Goal: Task Accomplishment & Management: Complete application form

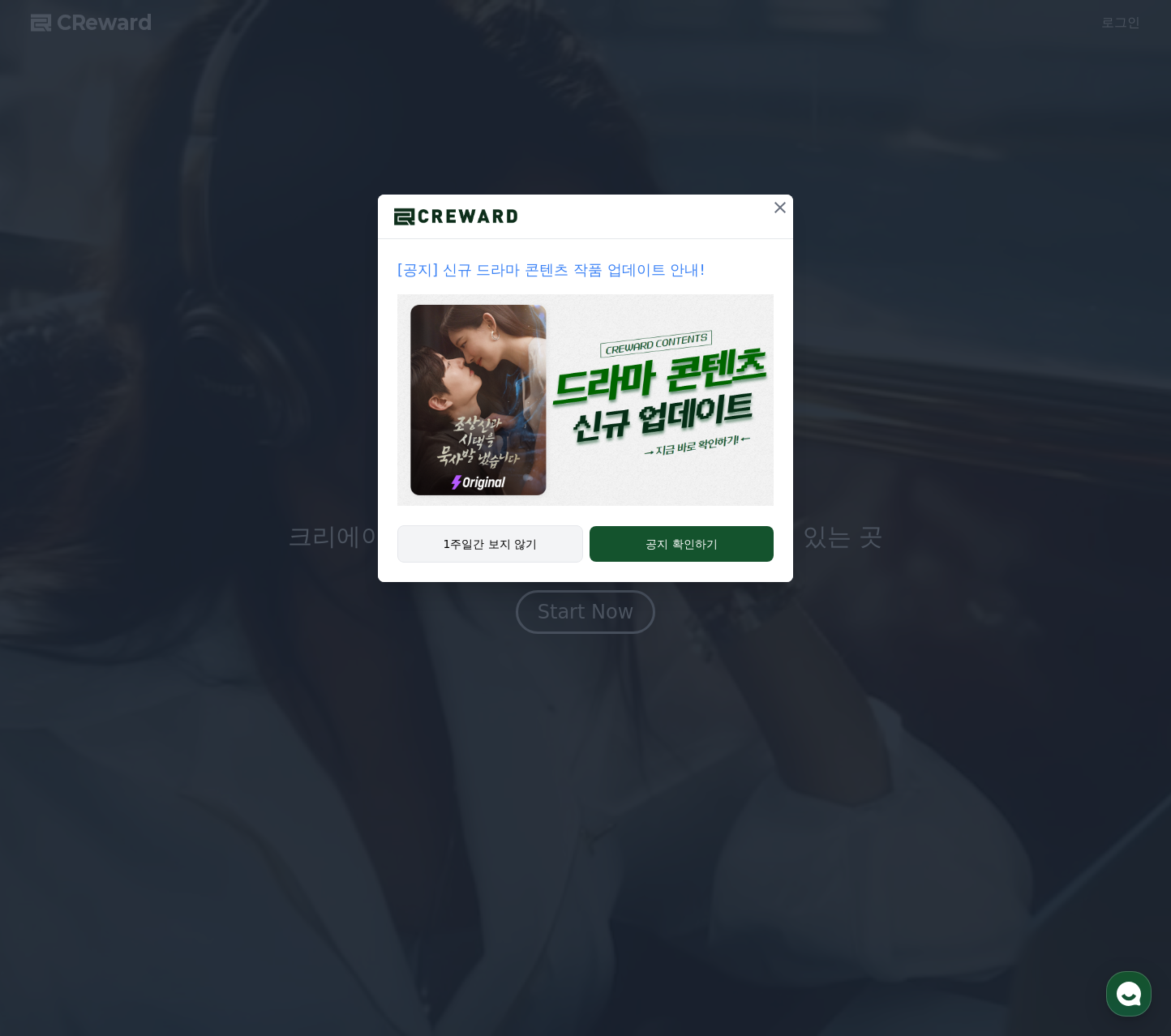
click at [514, 543] on button "1주일간 보지 않기" at bounding box center [489, 544] width 186 height 37
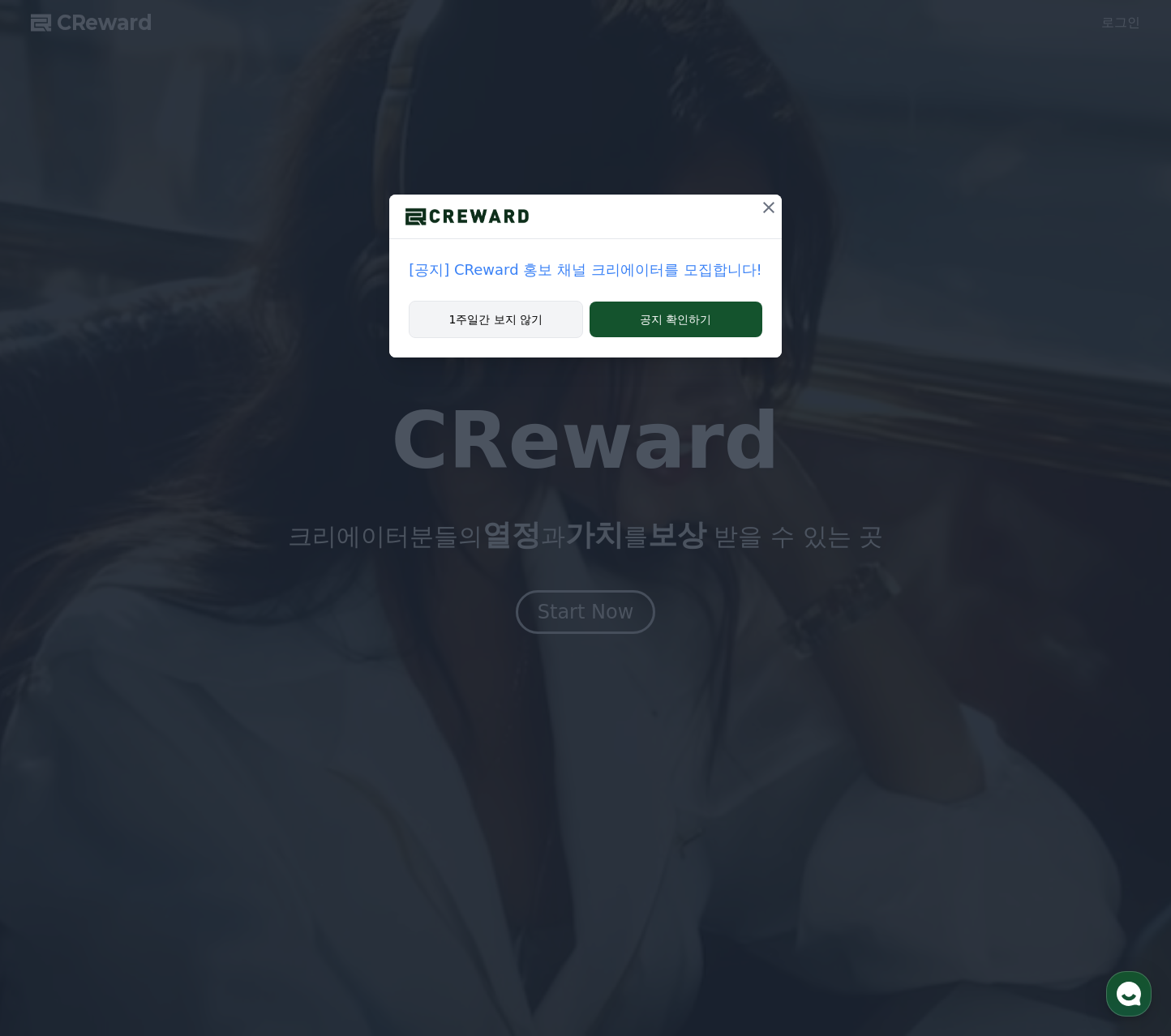
click at [507, 322] on button "1주일간 보지 않기" at bounding box center [495, 319] width 174 height 37
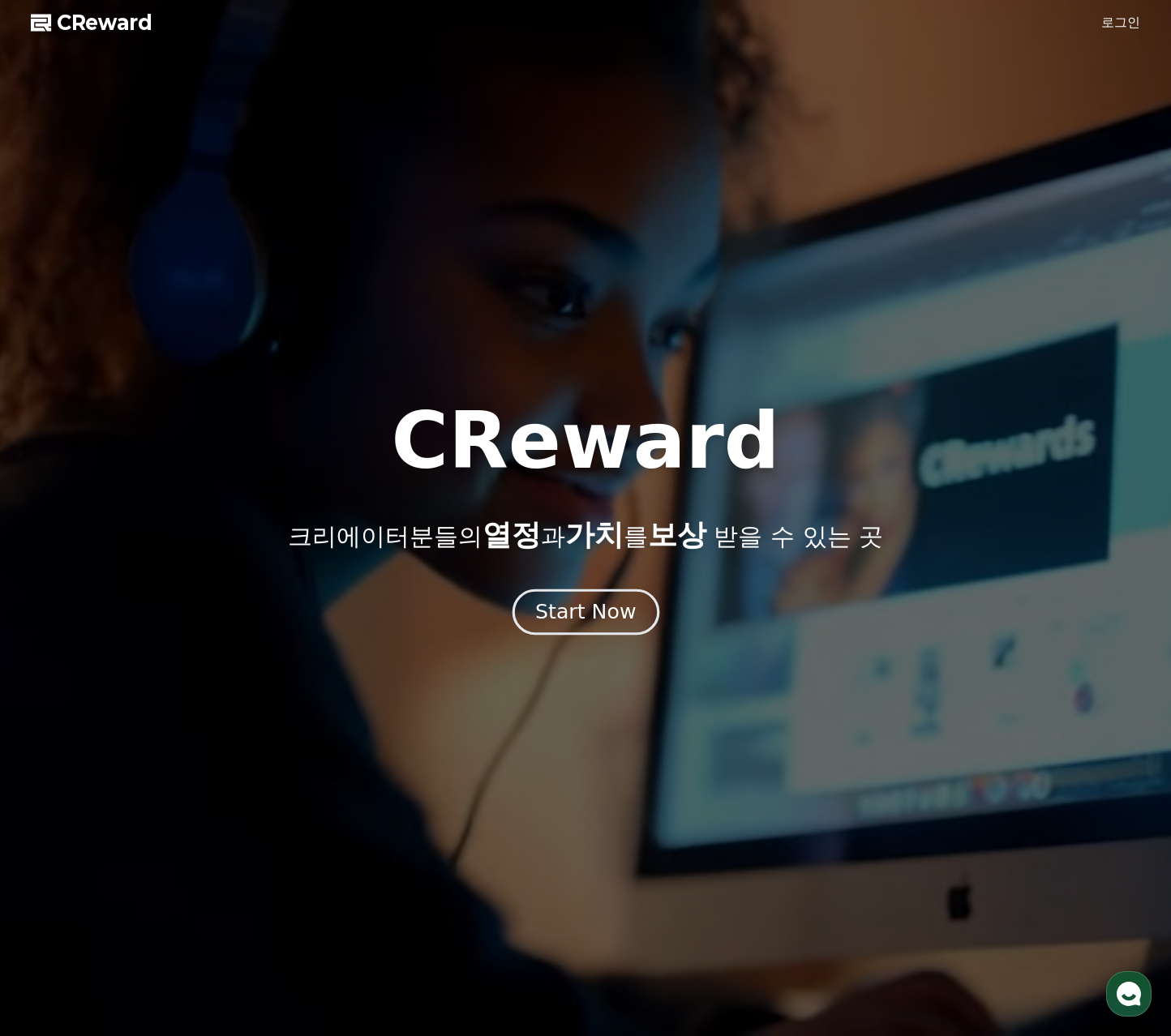
click at [578, 608] on div "Start Now" at bounding box center [585, 612] width 101 height 28
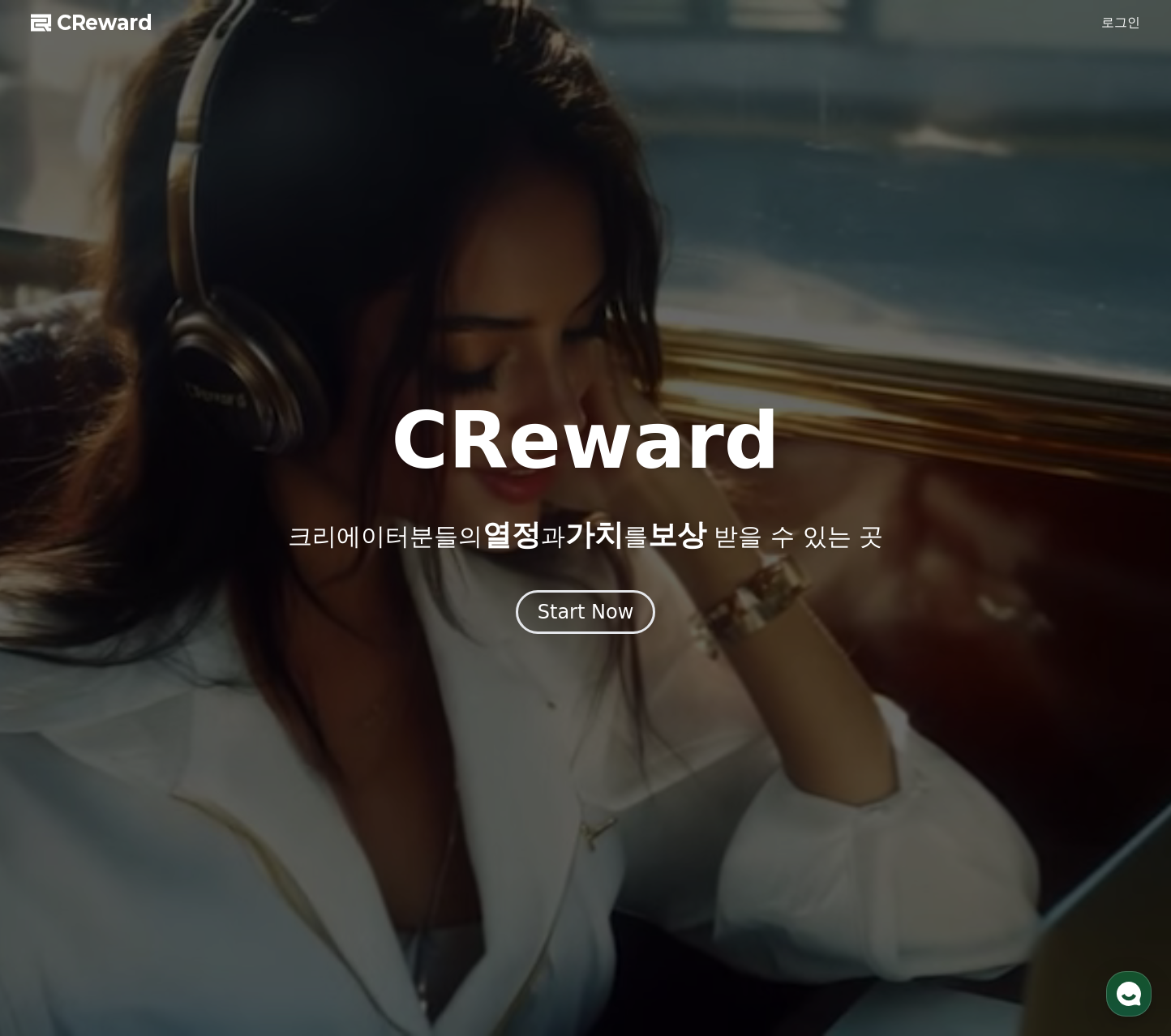
click at [1122, 17] on link "로그인" at bounding box center [1120, 22] width 39 height 19
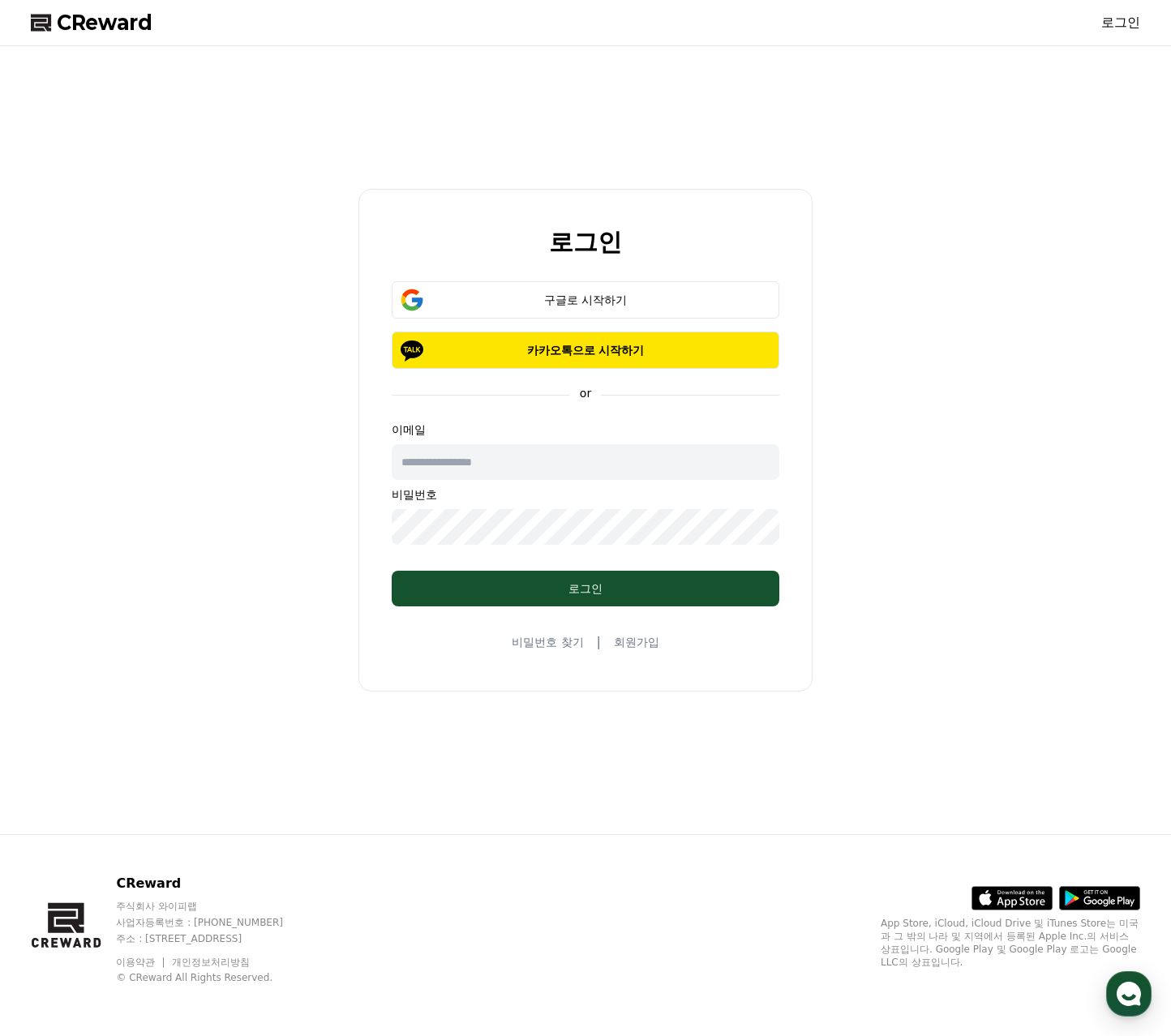
click at [642, 638] on link "회원가입" at bounding box center [636, 642] width 45 height 17
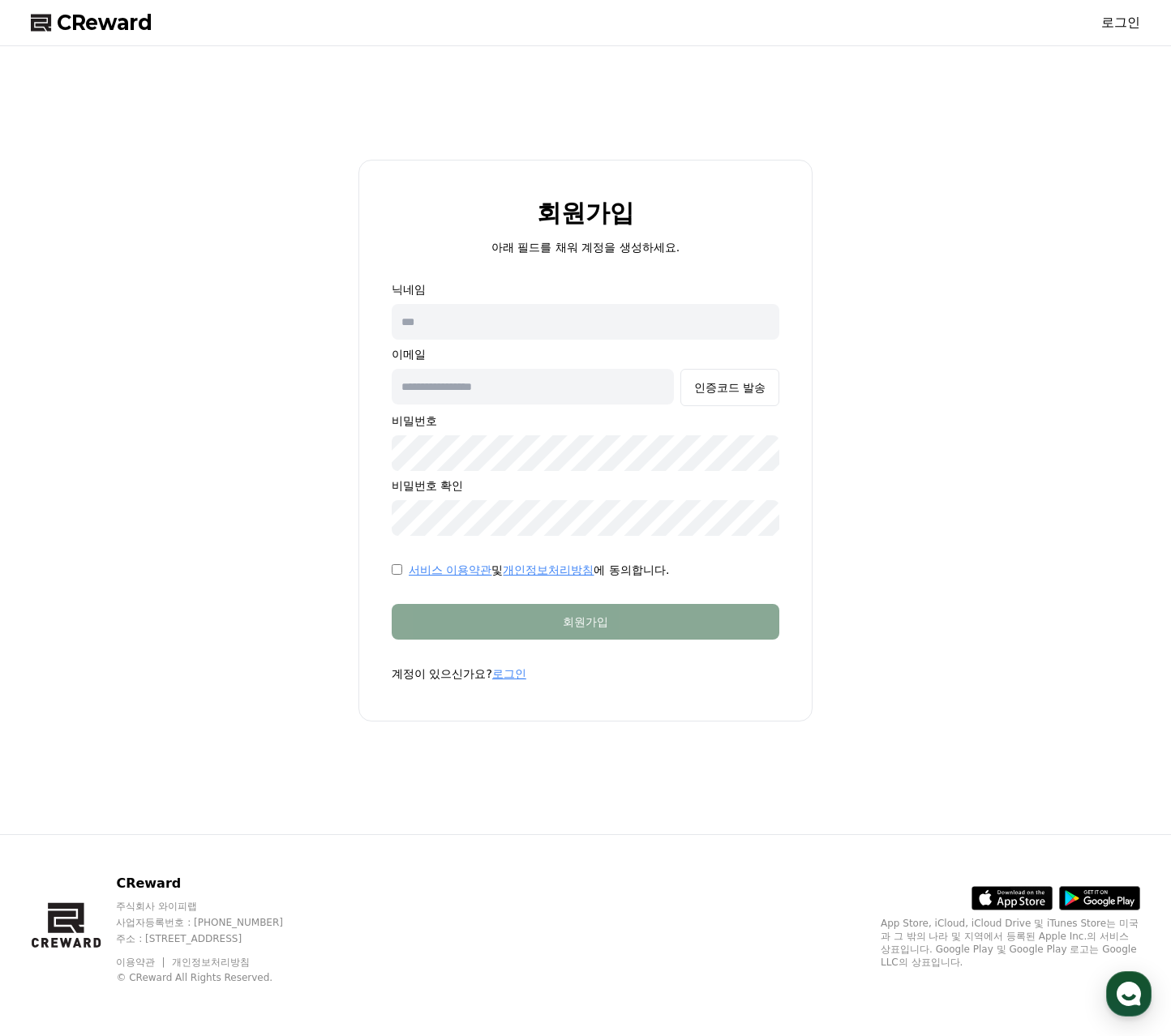
click at [548, 330] on input "text" at bounding box center [586, 321] width 388 height 36
type input "*"
type input "***"
click at [742, 383] on div "인증코드 발송" at bounding box center [729, 388] width 71 height 17
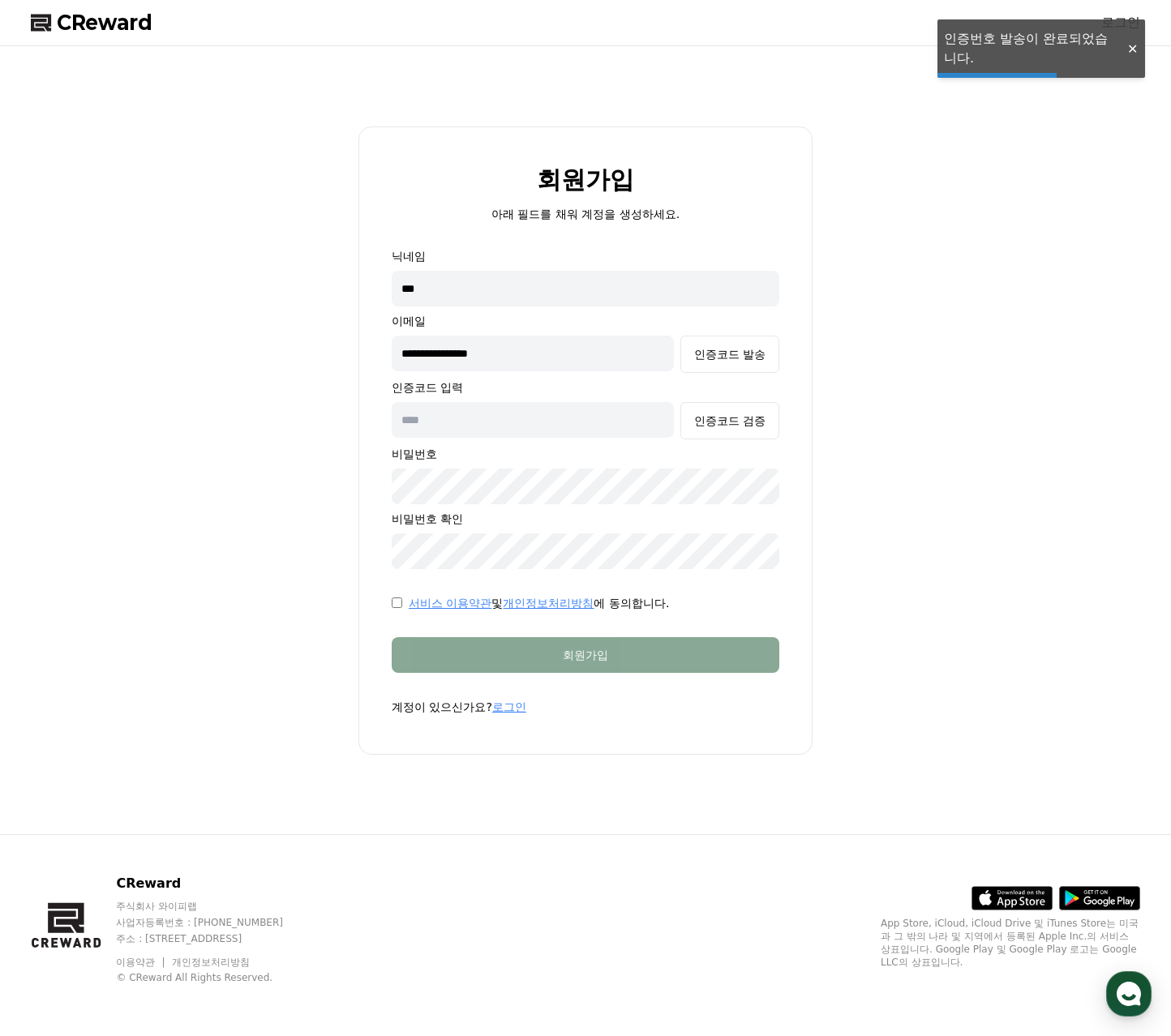
click at [582, 412] on input "text" at bounding box center [532, 419] width 282 height 36
click at [541, 354] on input "**********" at bounding box center [532, 353] width 282 height 36
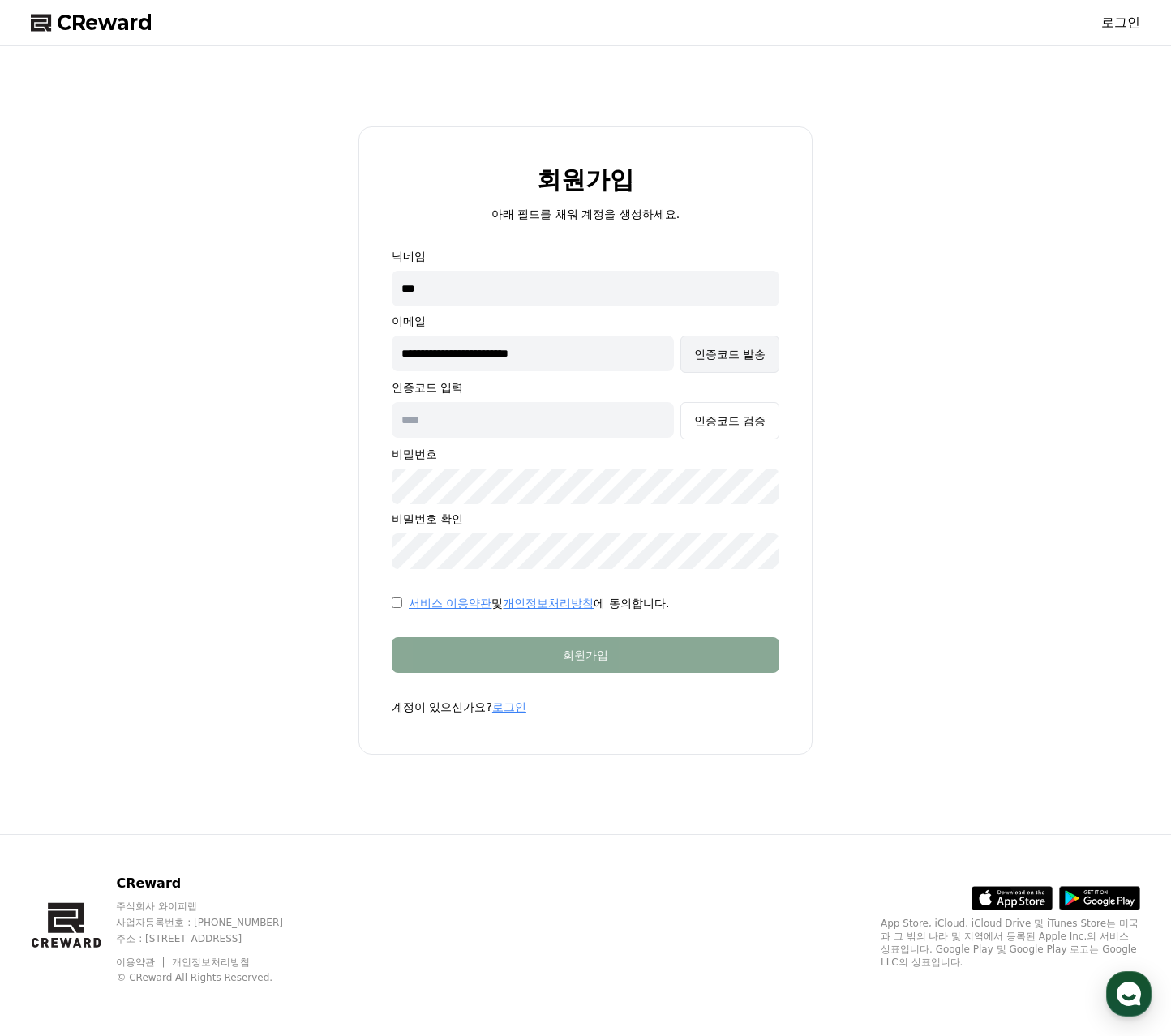
type input "**********"
click at [700, 357] on div "인증코드 발송" at bounding box center [729, 355] width 71 height 17
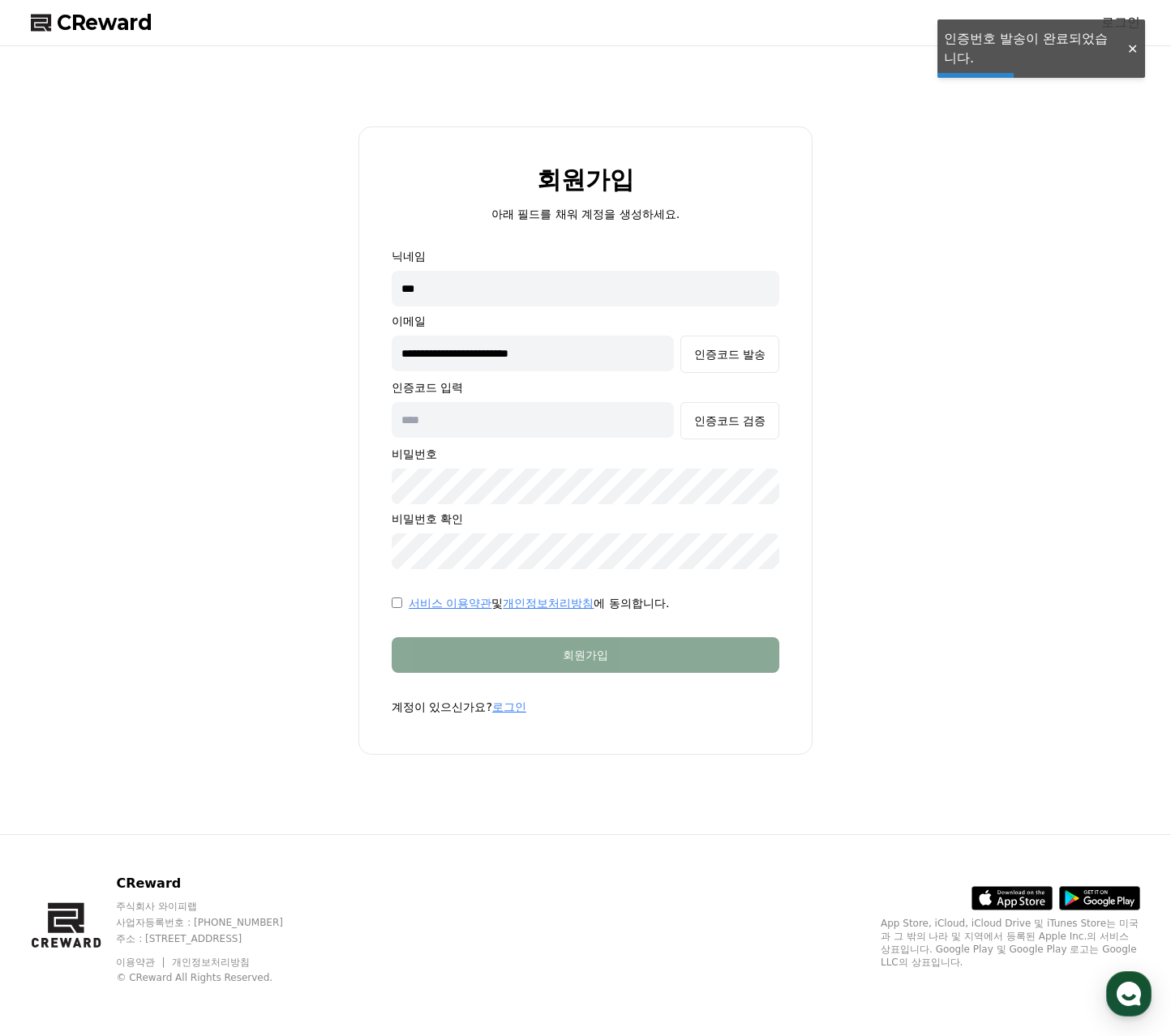
click at [600, 415] on input "text" at bounding box center [532, 419] width 282 height 36
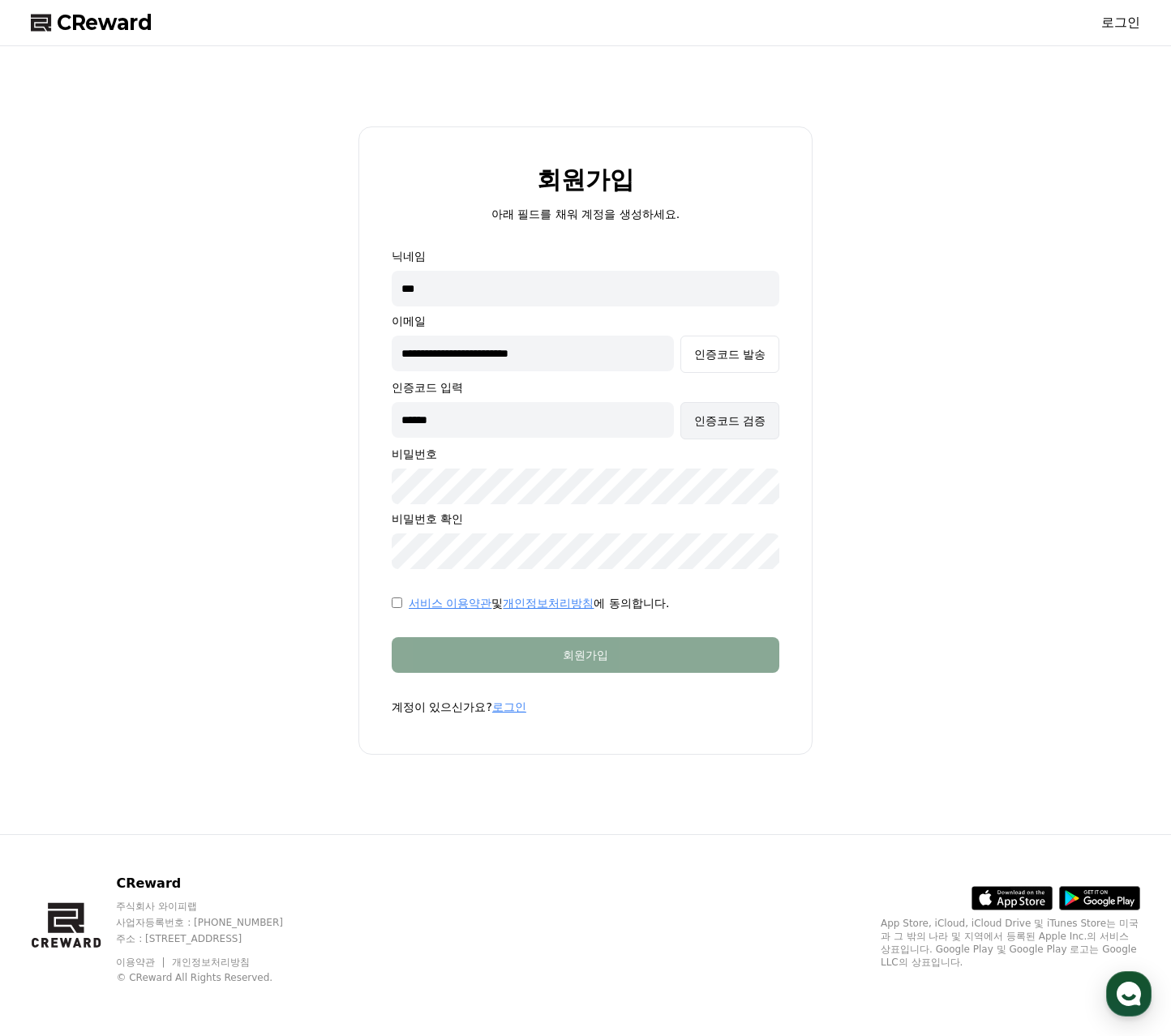
type input "******"
click at [753, 424] on div "인증코드 검증" at bounding box center [729, 421] width 71 height 17
click at [390, 601] on form "**********" at bounding box center [586, 482] width 440 height 467
click at [402, 602] on div "서비스 이용약관 및 개인정보처리방침 에 동의합니다." at bounding box center [586, 603] width 388 height 17
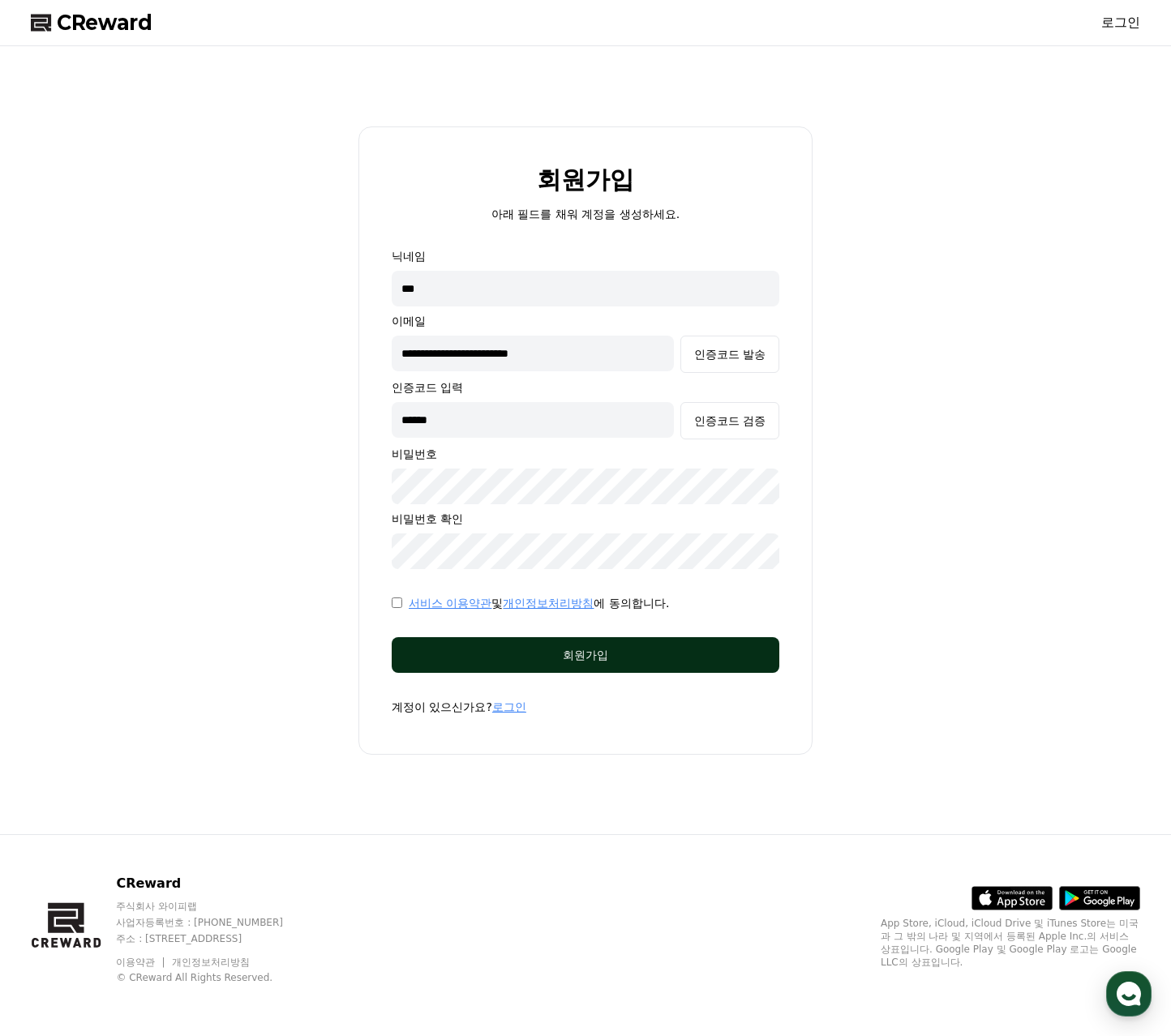
click at [556, 643] on button "회원가입" at bounding box center [586, 655] width 388 height 36
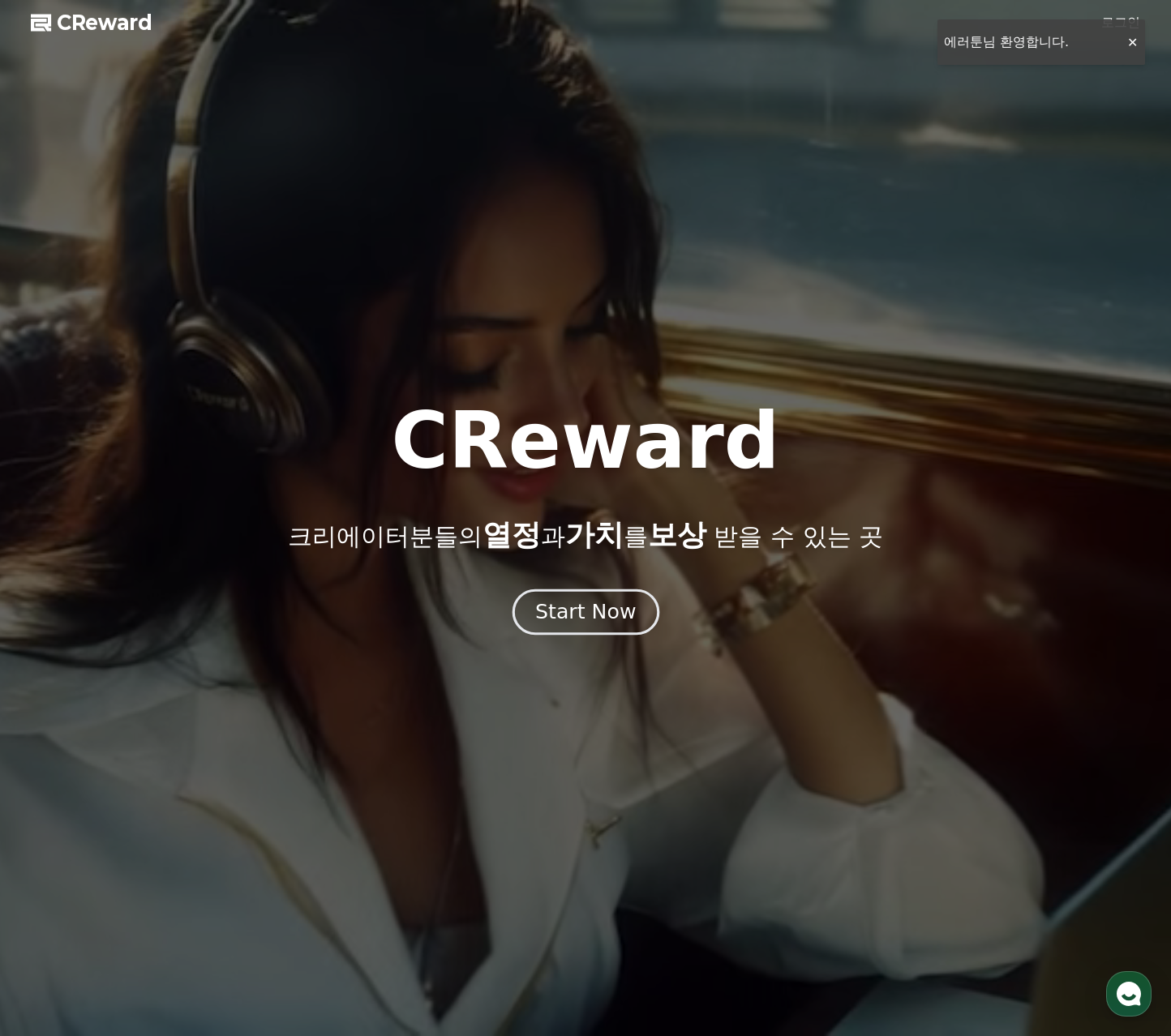
click at [622, 605] on div "Start Now" at bounding box center [585, 612] width 101 height 28
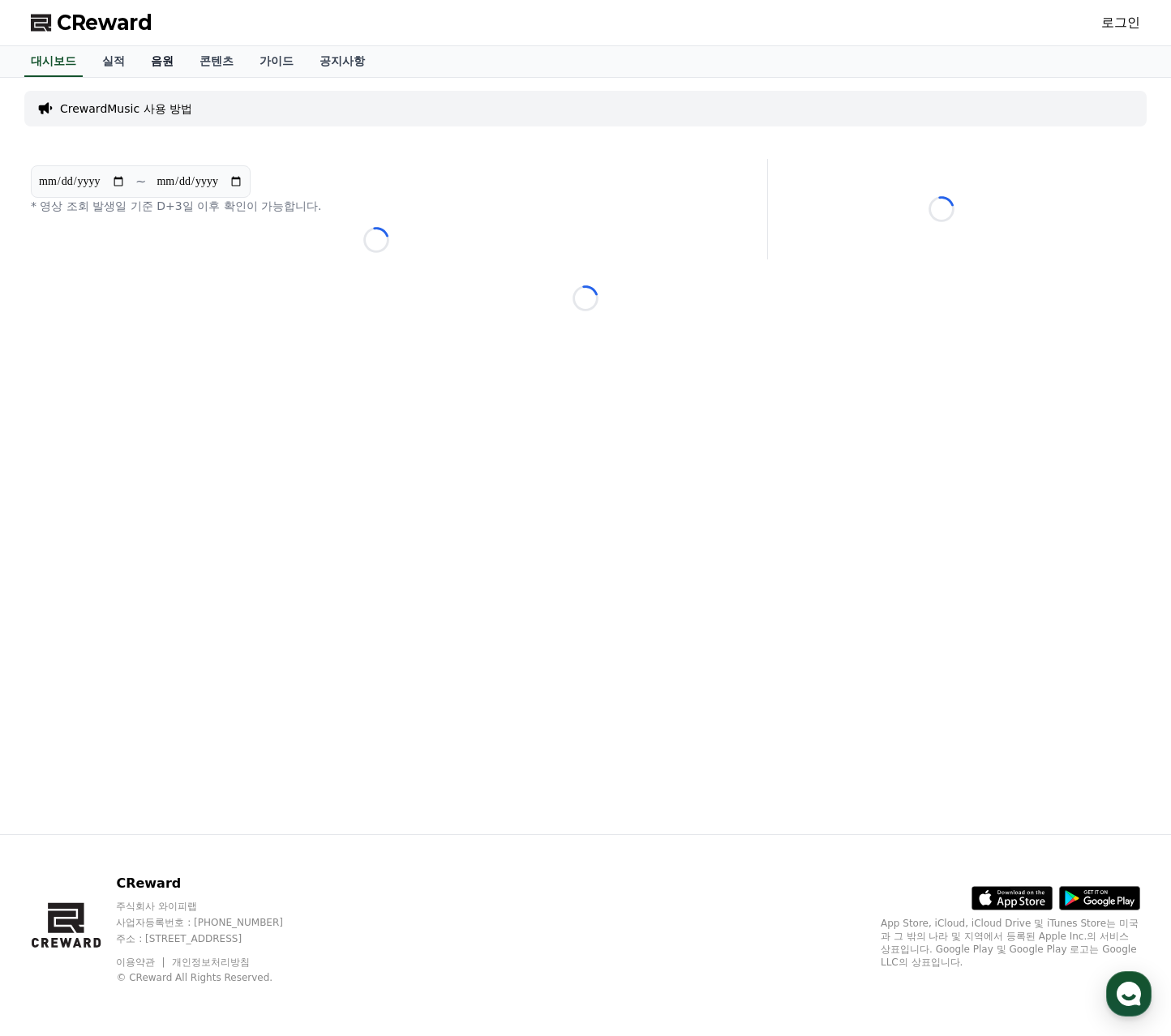
click at [174, 61] on link "음원" at bounding box center [162, 61] width 49 height 30
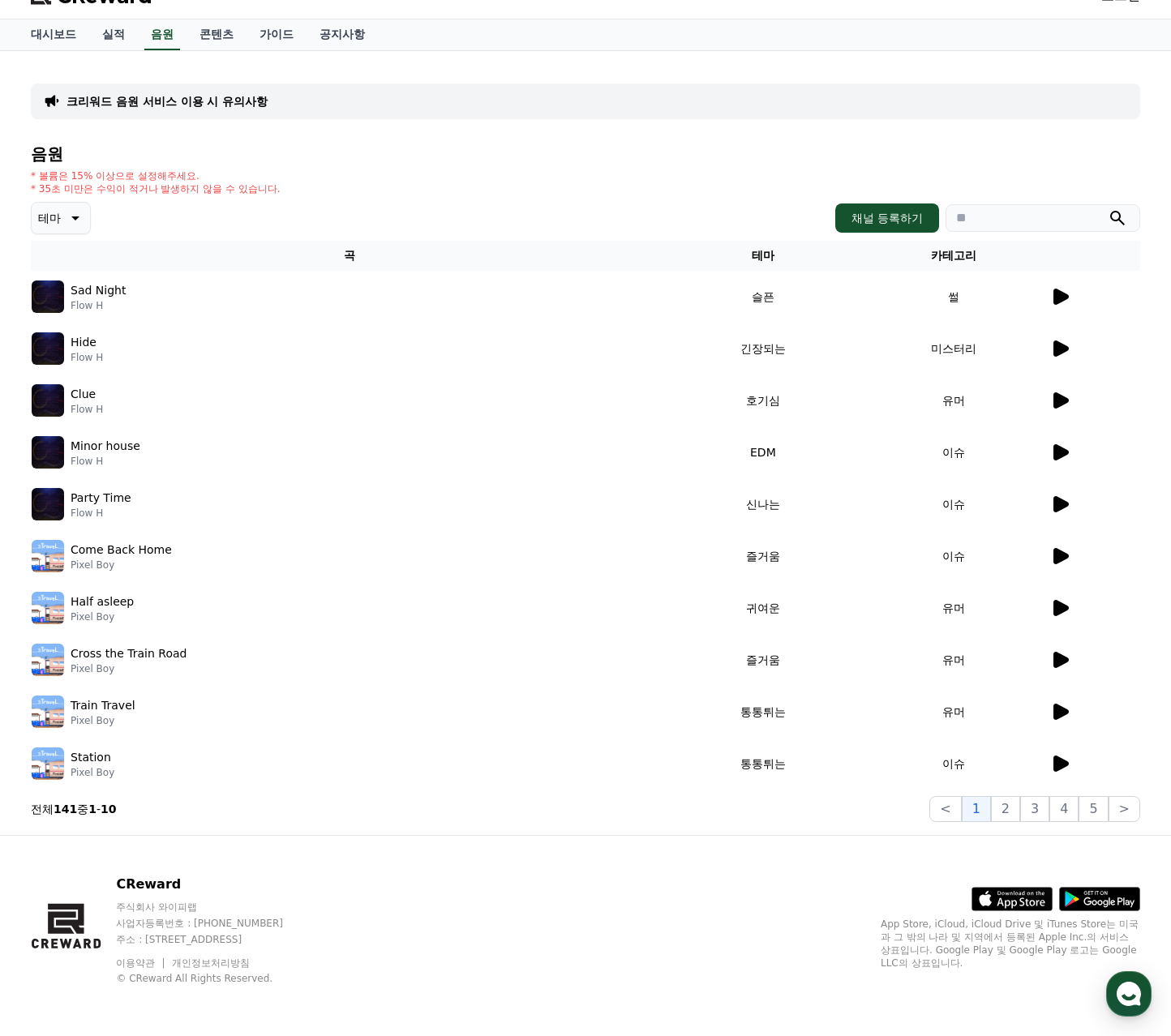
scroll to position [28, 0]
click at [1010, 216] on input "search" at bounding box center [1043, 217] width 195 height 28
click at [971, 262] on th "카테고리" at bounding box center [954, 255] width 190 height 30
click at [963, 256] on th "카테고리" at bounding box center [954, 255] width 190 height 30
click at [915, 221] on button "채널 등록하기" at bounding box center [887, 217] width 103 height 30
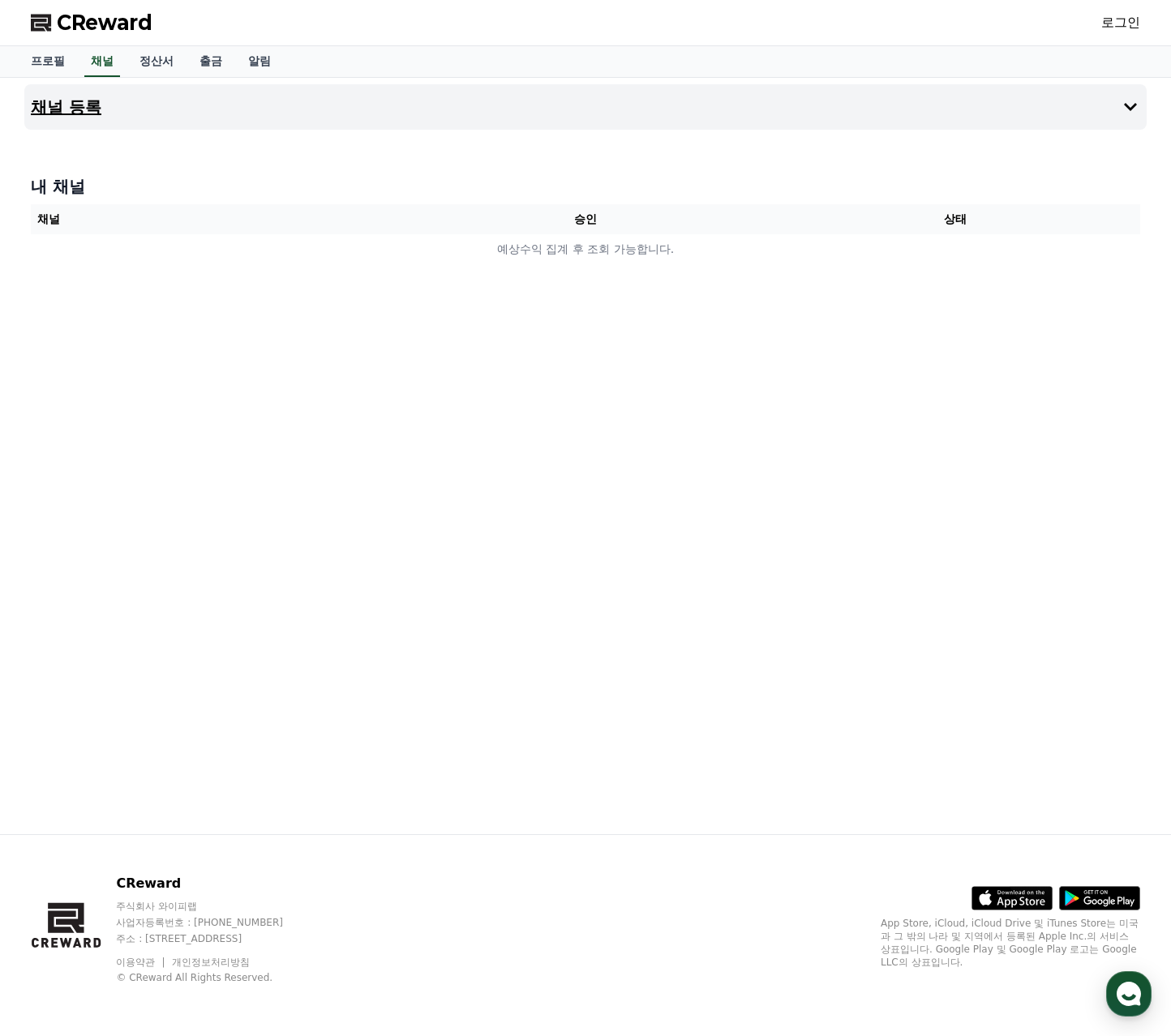
click at [122, 102] on button "채널 등록" at bounding box center [585, 106] width 1122 height 45
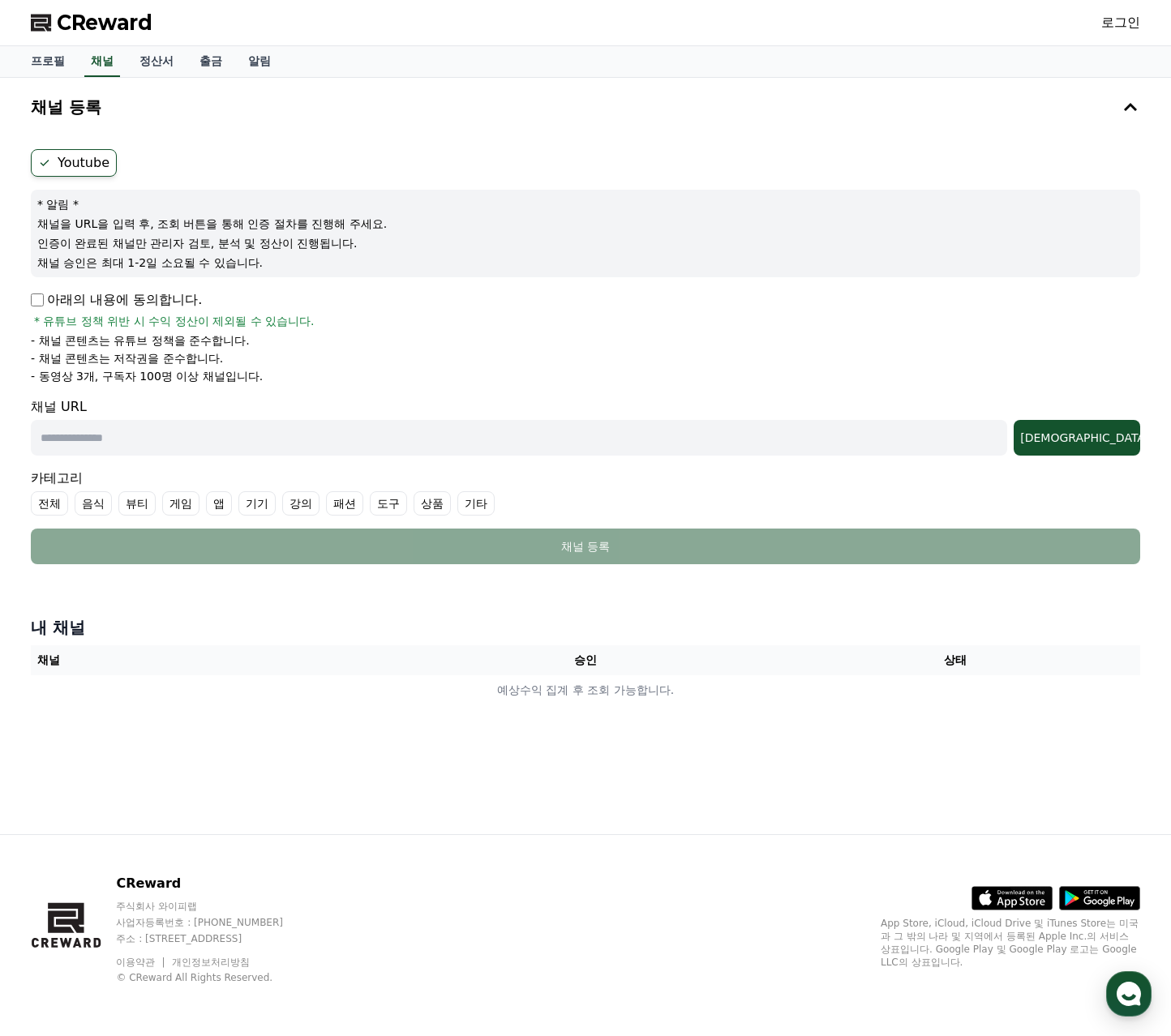
click at [78, 23] on span "CReward" at bounding box center [104, 23] width 96 height 26
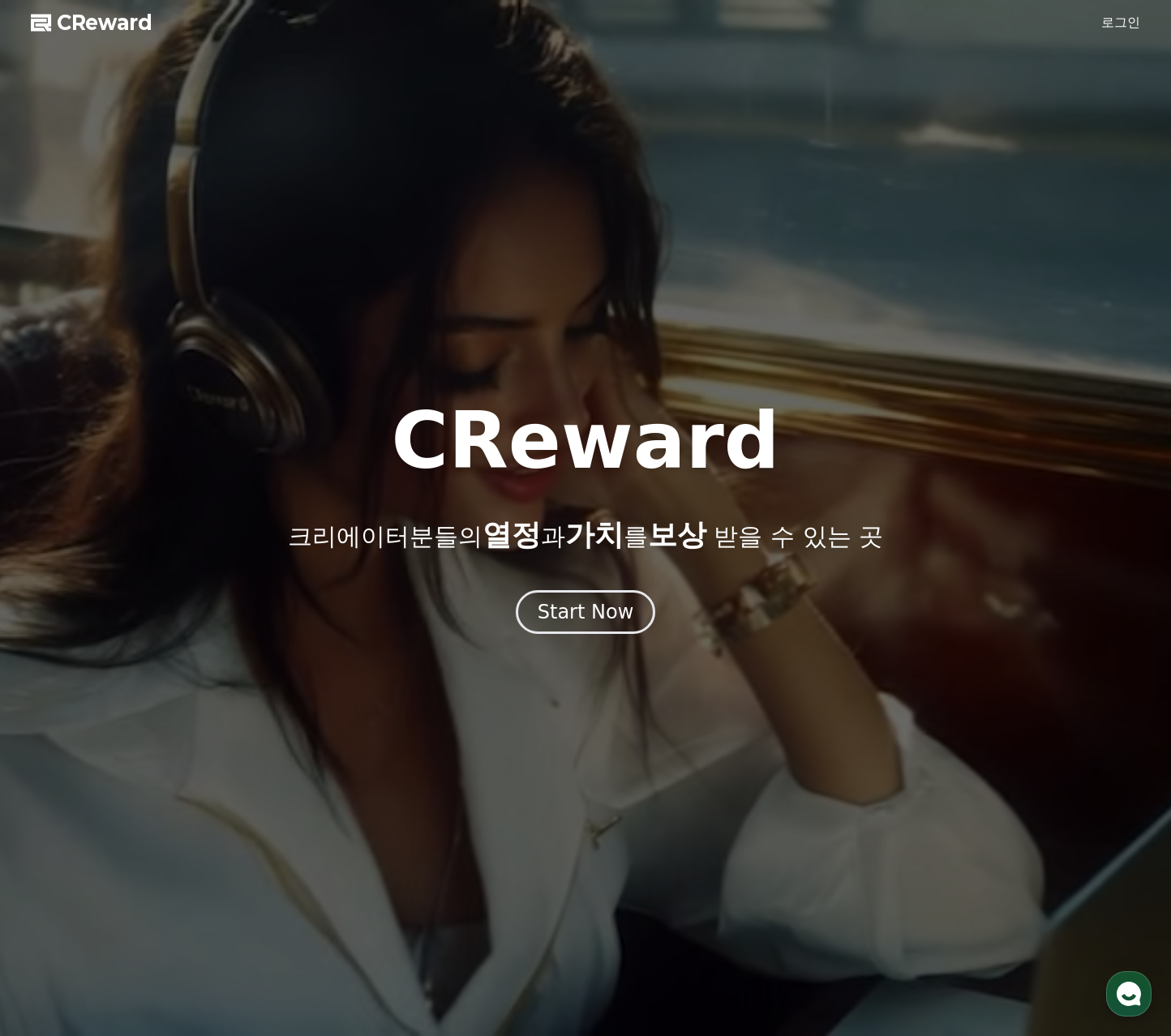
click at [1123, 22] on link "로그인" at bounding box center [1120, 22] width 39 height 19
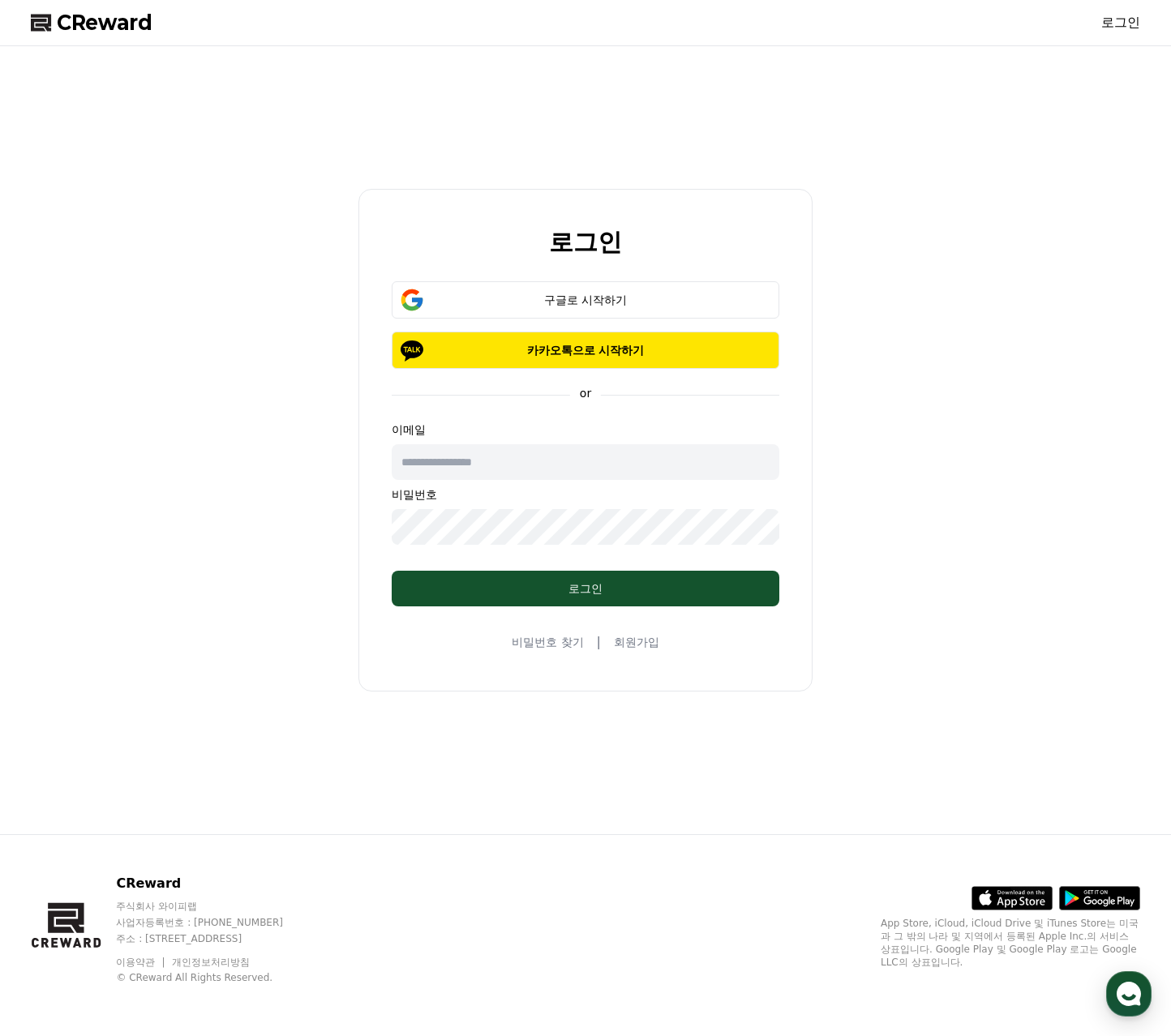
click at [600, 456] on input "text" at bounding box center [586, 462] width 388 height 36
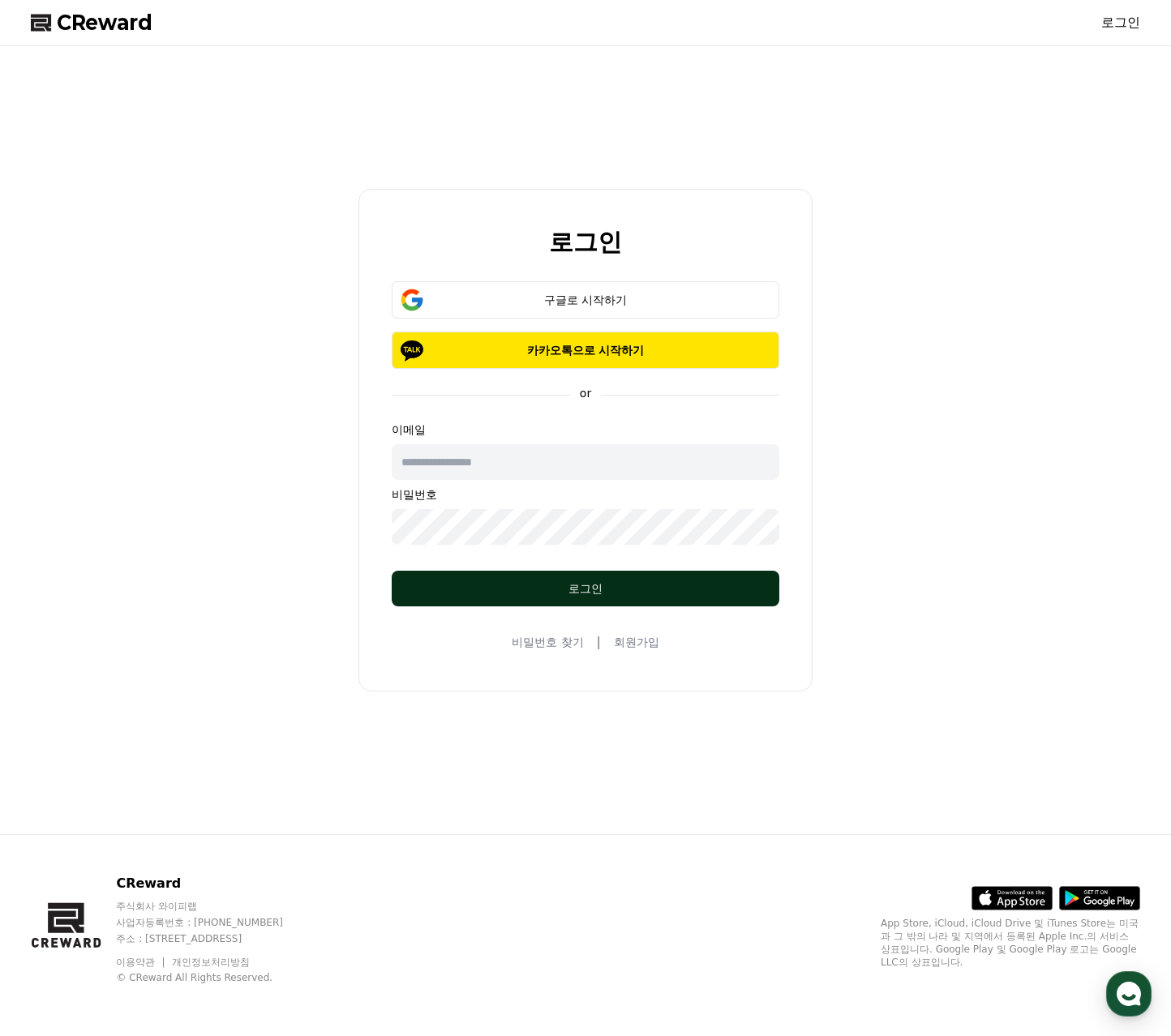
type input "**********"
click at [567, 583] on div "로그인" at bounding box center [585, 589] width 322 height 17
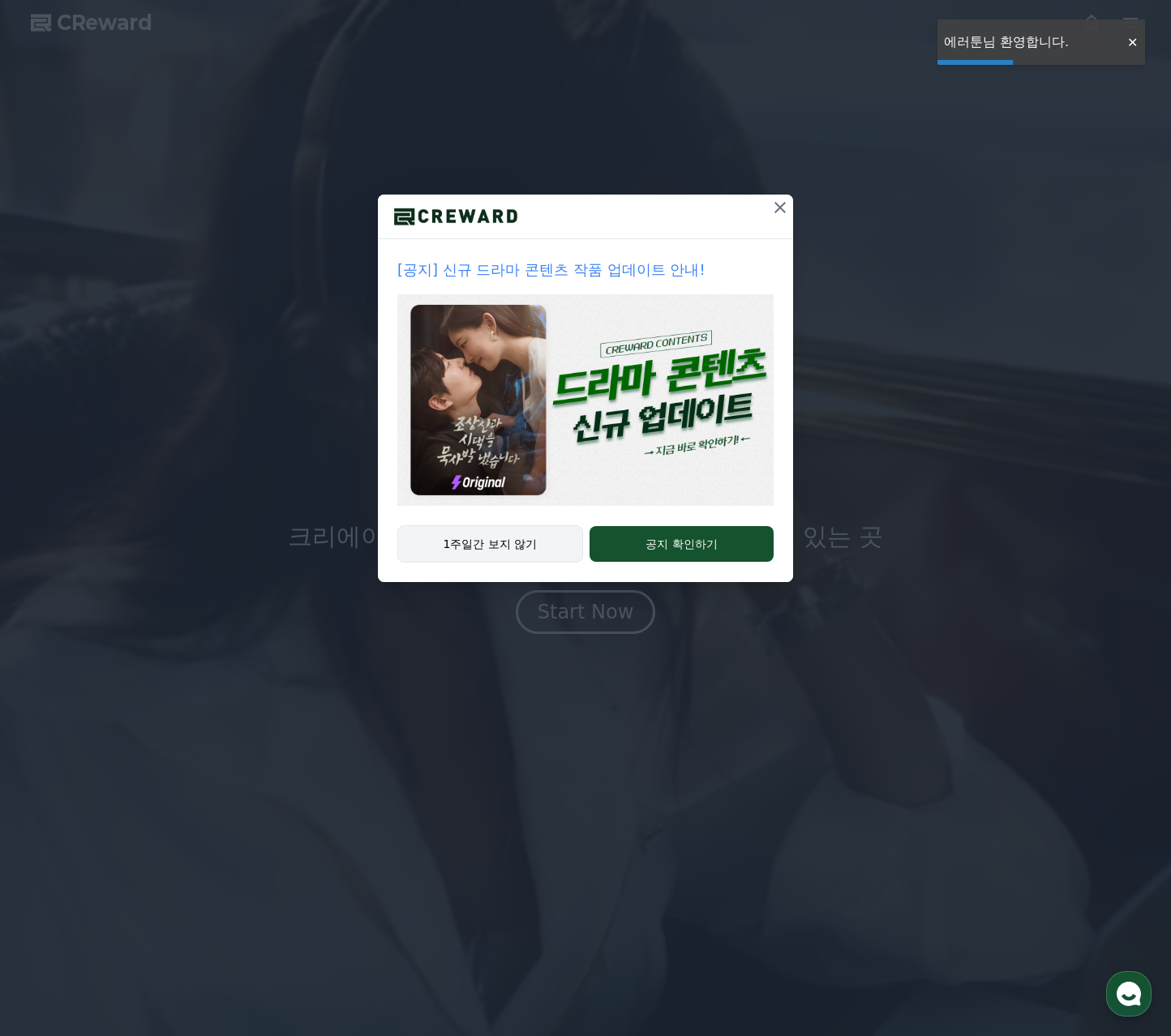
click at [510, 542] on button "1주일간 보지 않기" at bounding box center [489, 544] width 186 height 37
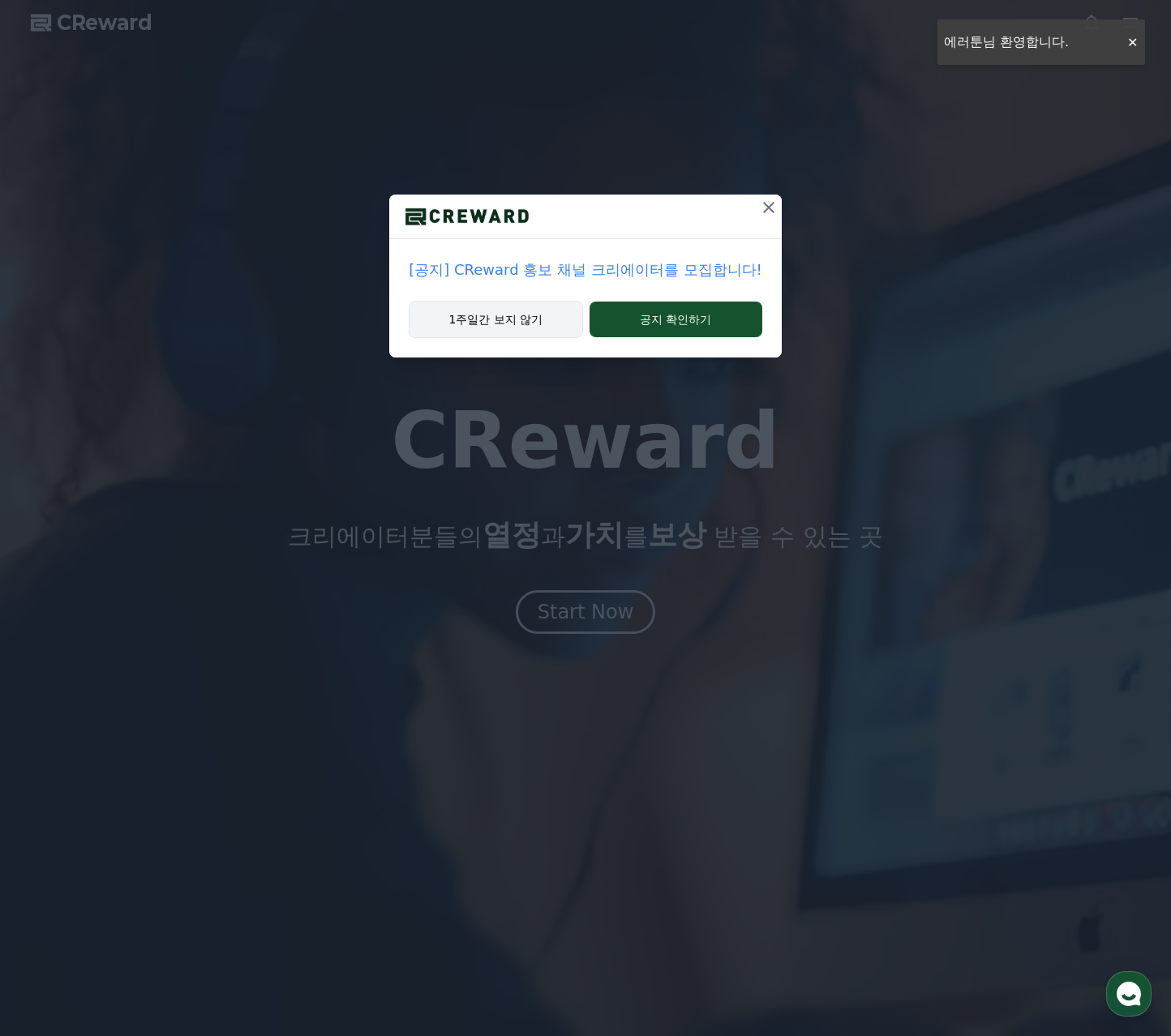
click at [517, 326] on button "1주일간 보지 않기" at bounding box center [495, 319] width 174 height 37
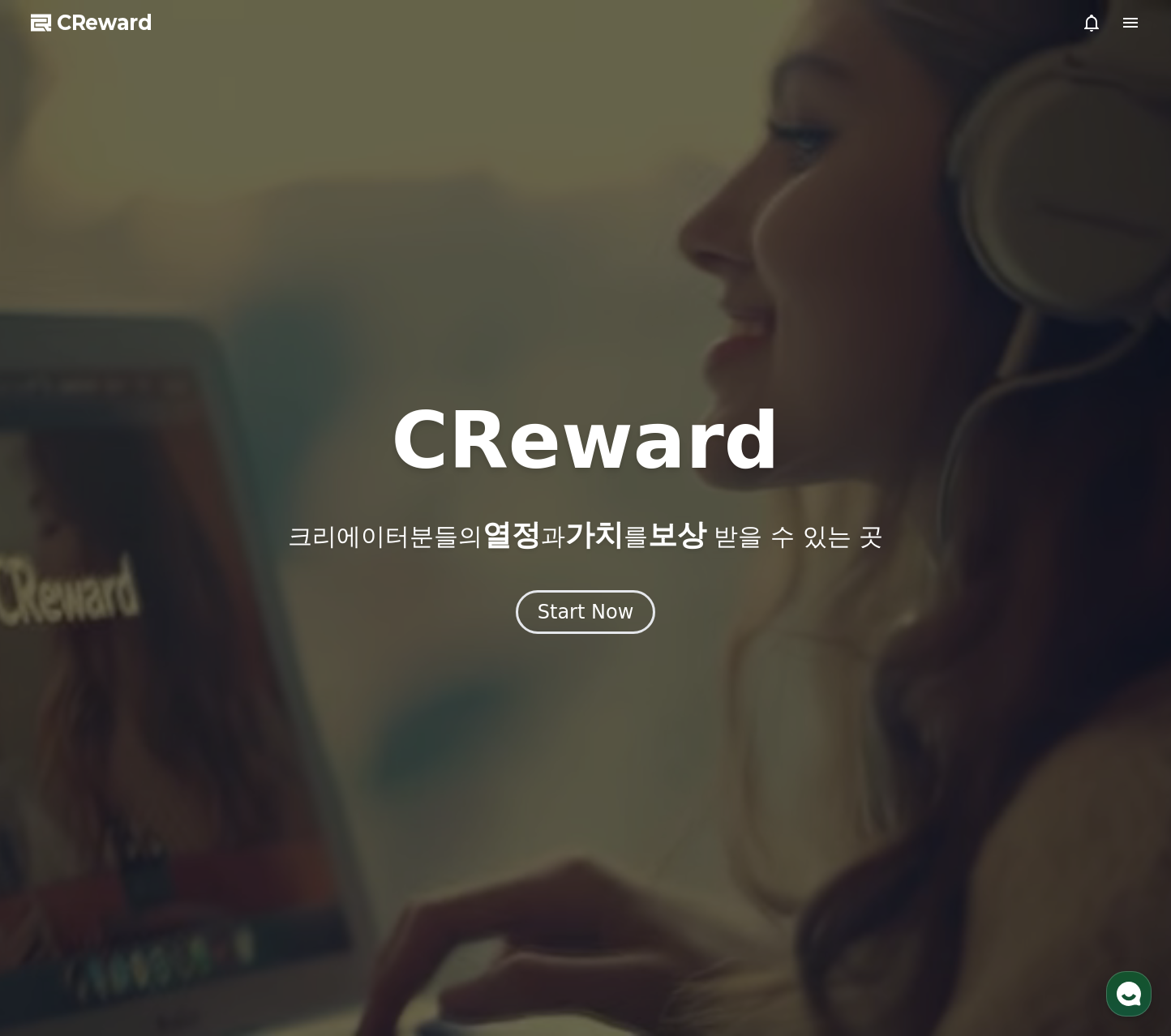
click at [1129, 26] on icon at bounding box center [1130, 22] width 15 height 10
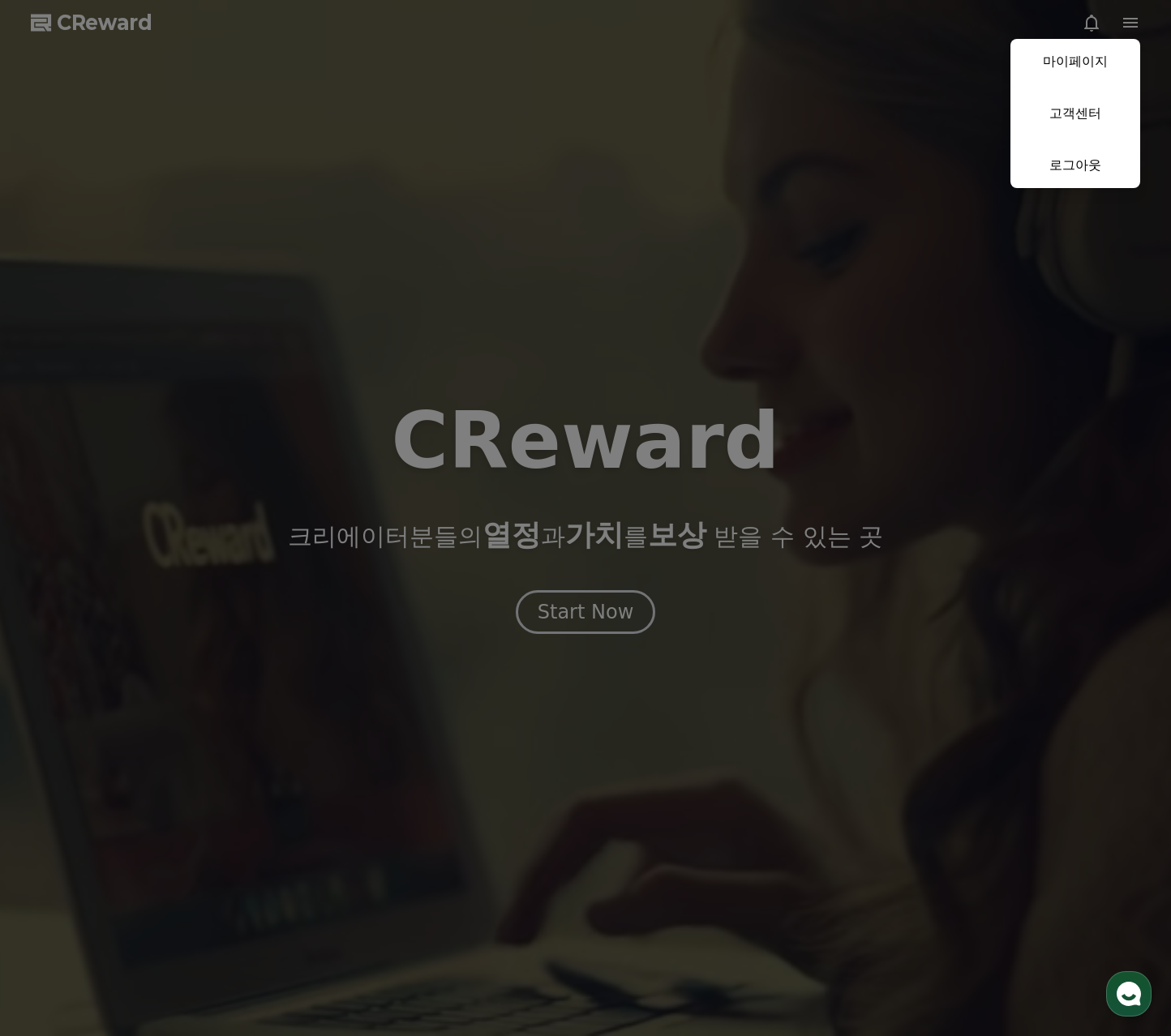
click at [1102, 56] on link "마이페이지" at bounding box center [1075, 61] width 129 height 45
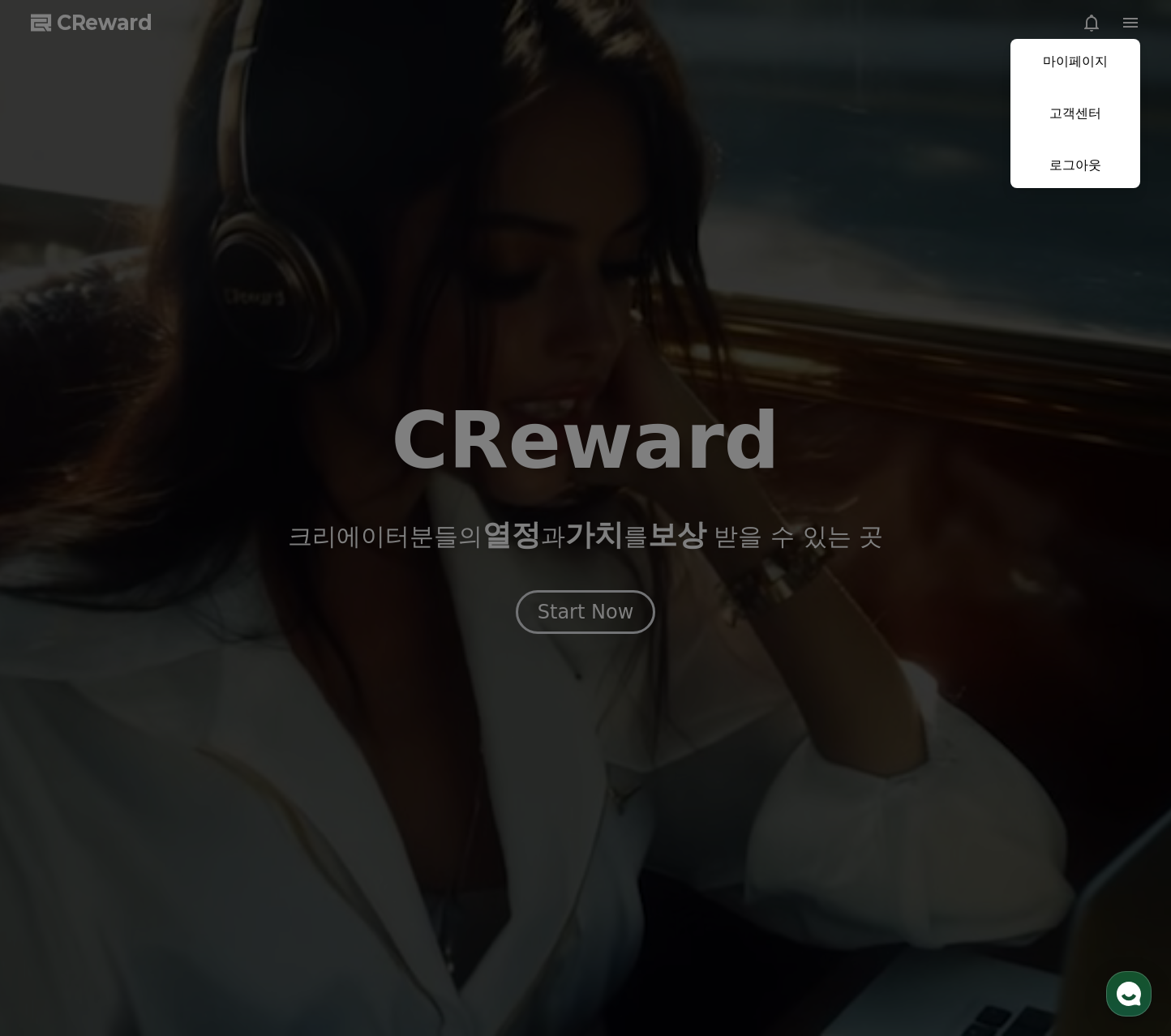
select select "**********"
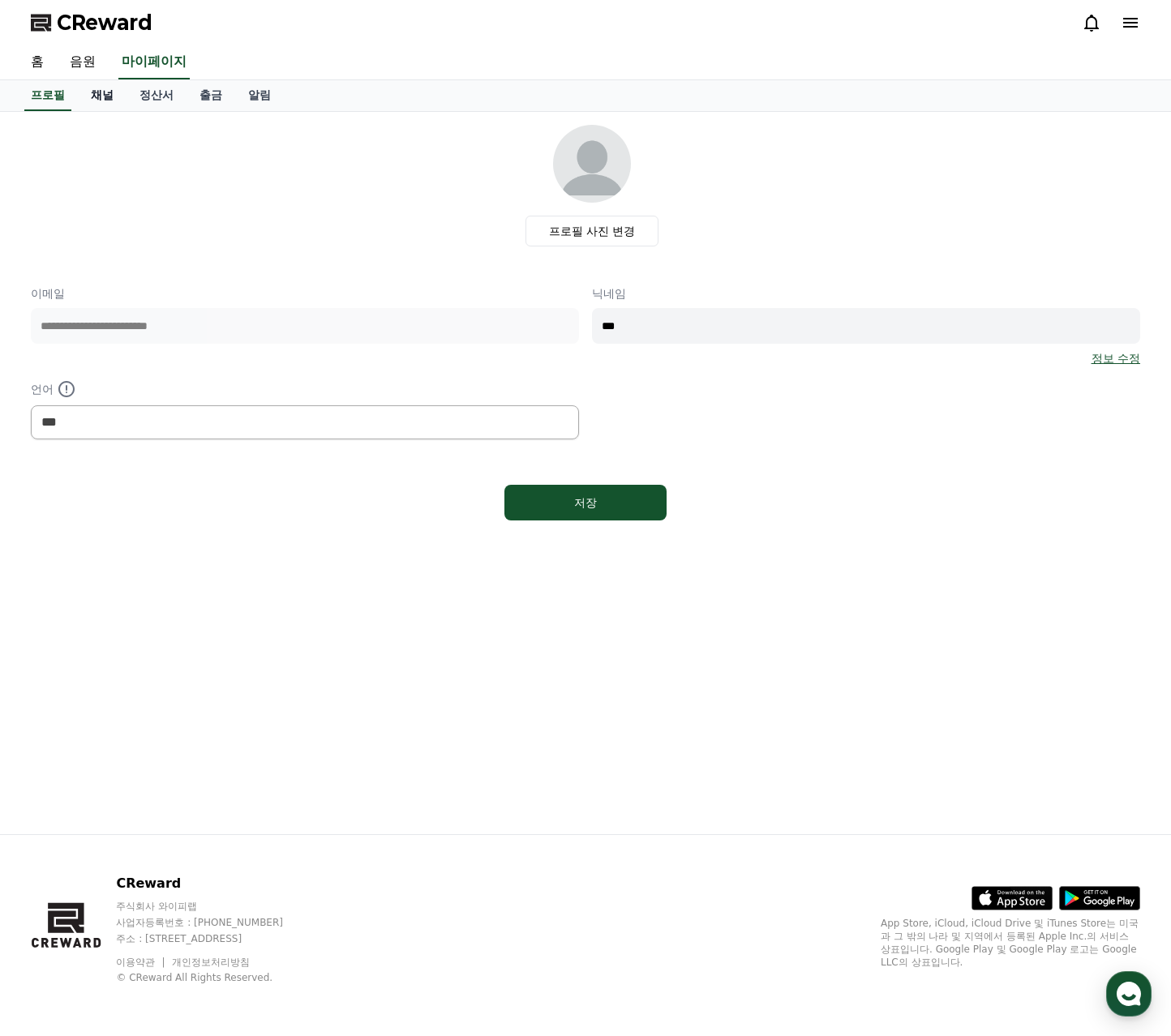
click at [108, 101] on link "채널" at bounding box center [102, 95] width 49 height 30
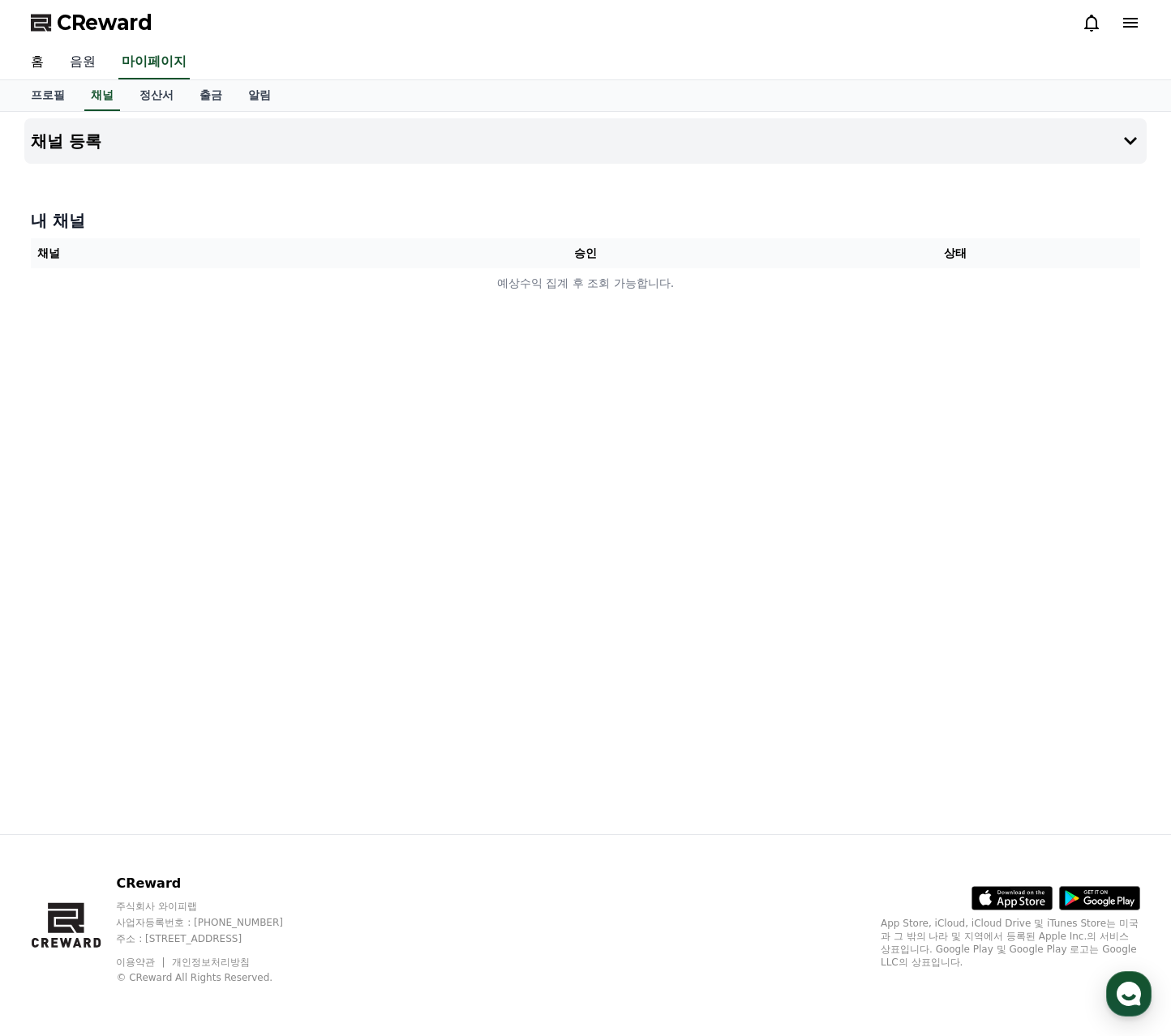
click at [88, 69] on link "음원" at bounding box center [82, 62] width 52 height 34
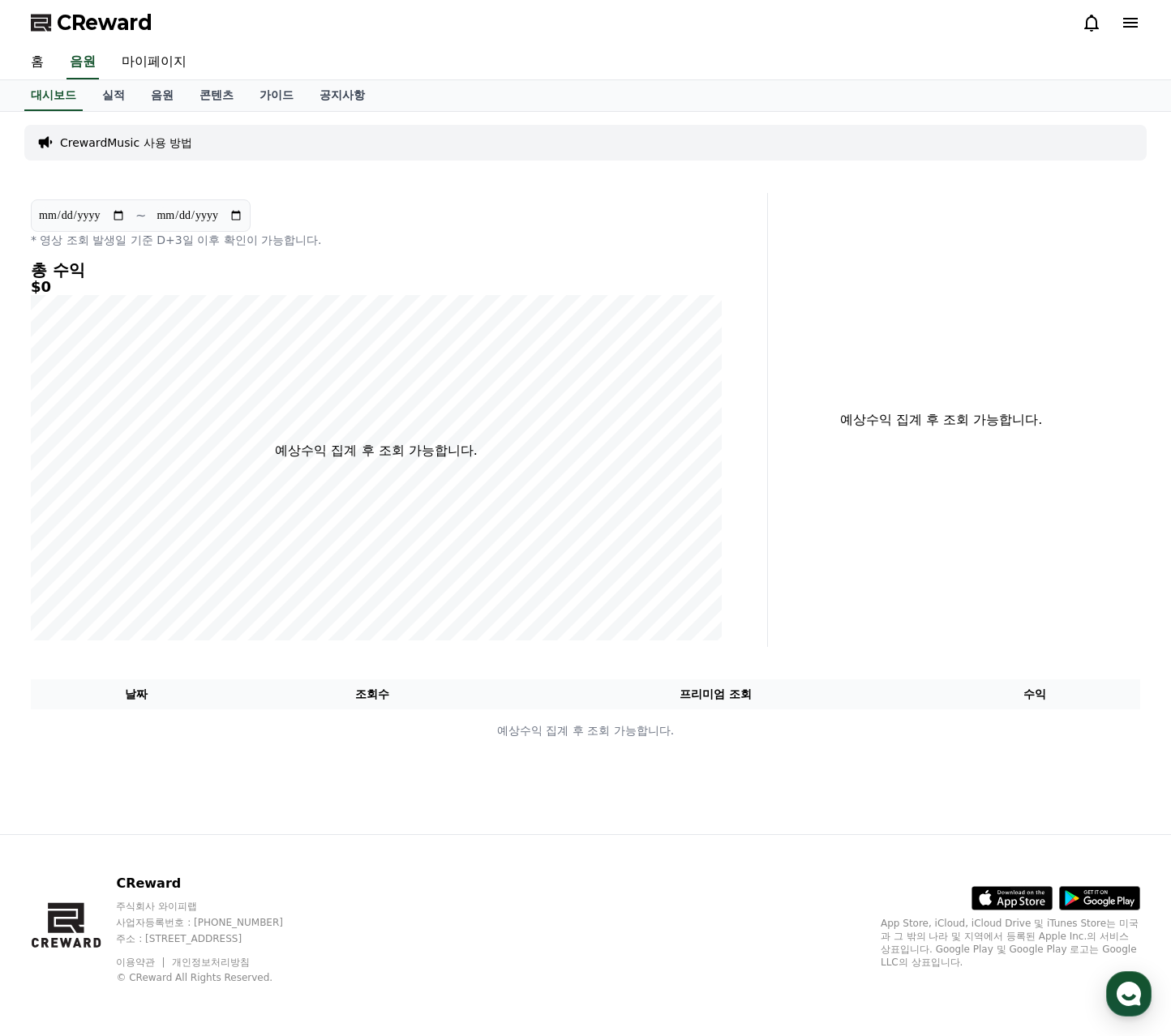
click at [146, 150] on p "CrewardMusic 사용 방법" at bounding box center [126, 143] width 132 height 17
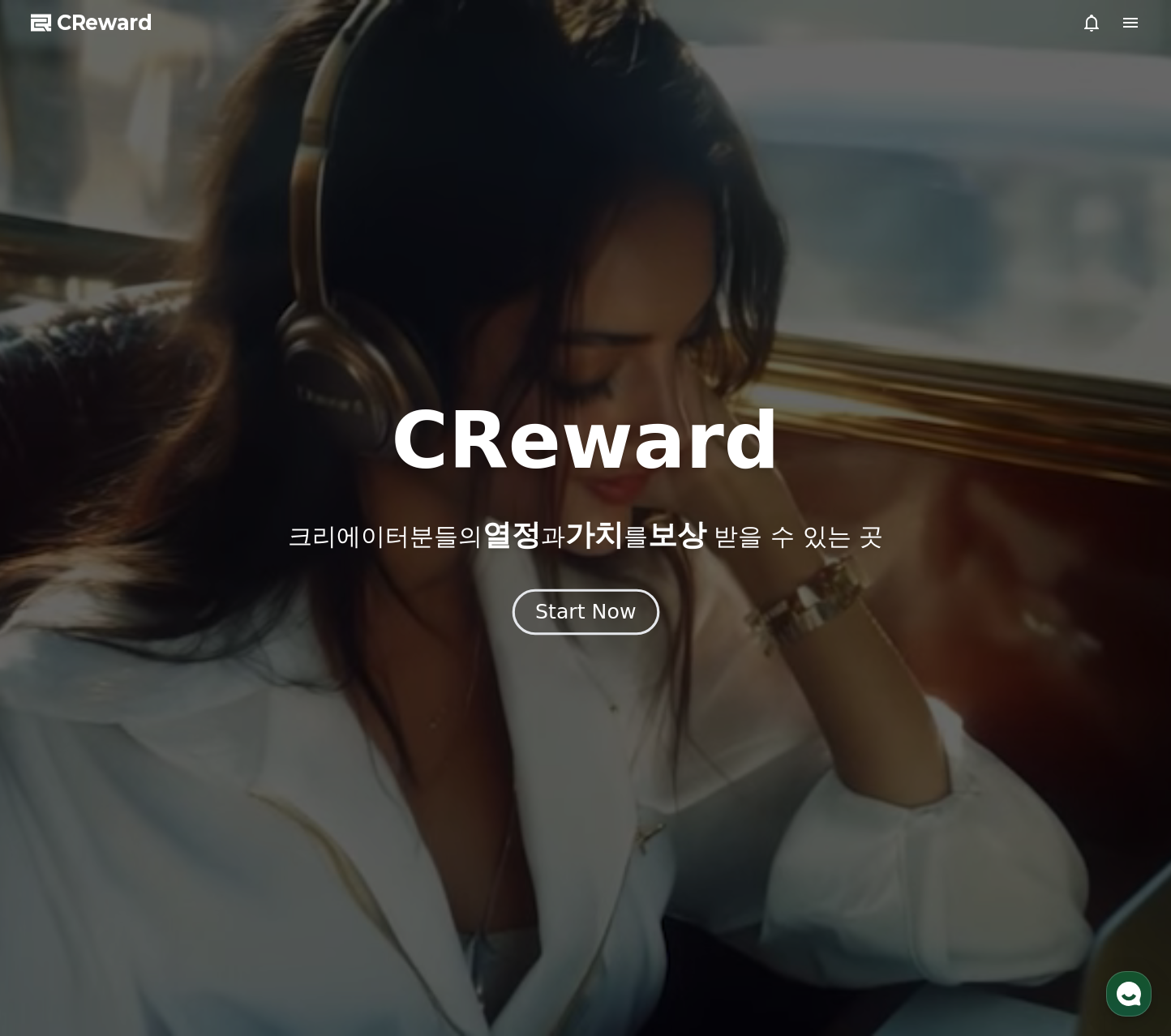
click at [618, 620] on div "Start Now" at bounding box center [585, 612] width 101 height 28
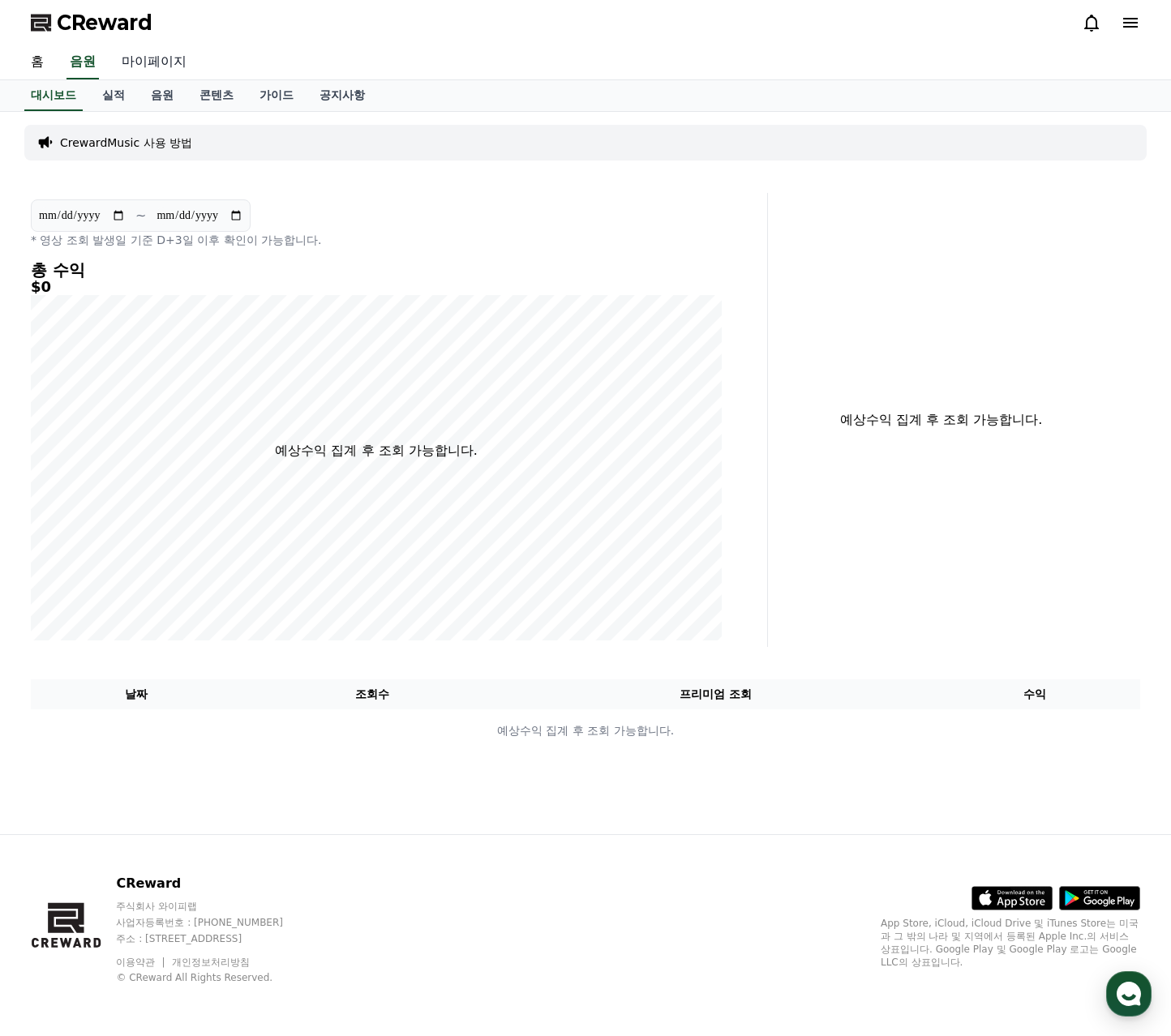
click at [161, 58] on link "마이페이지" at bounding box center [154, 62] width 91 height 34
select select "**********"
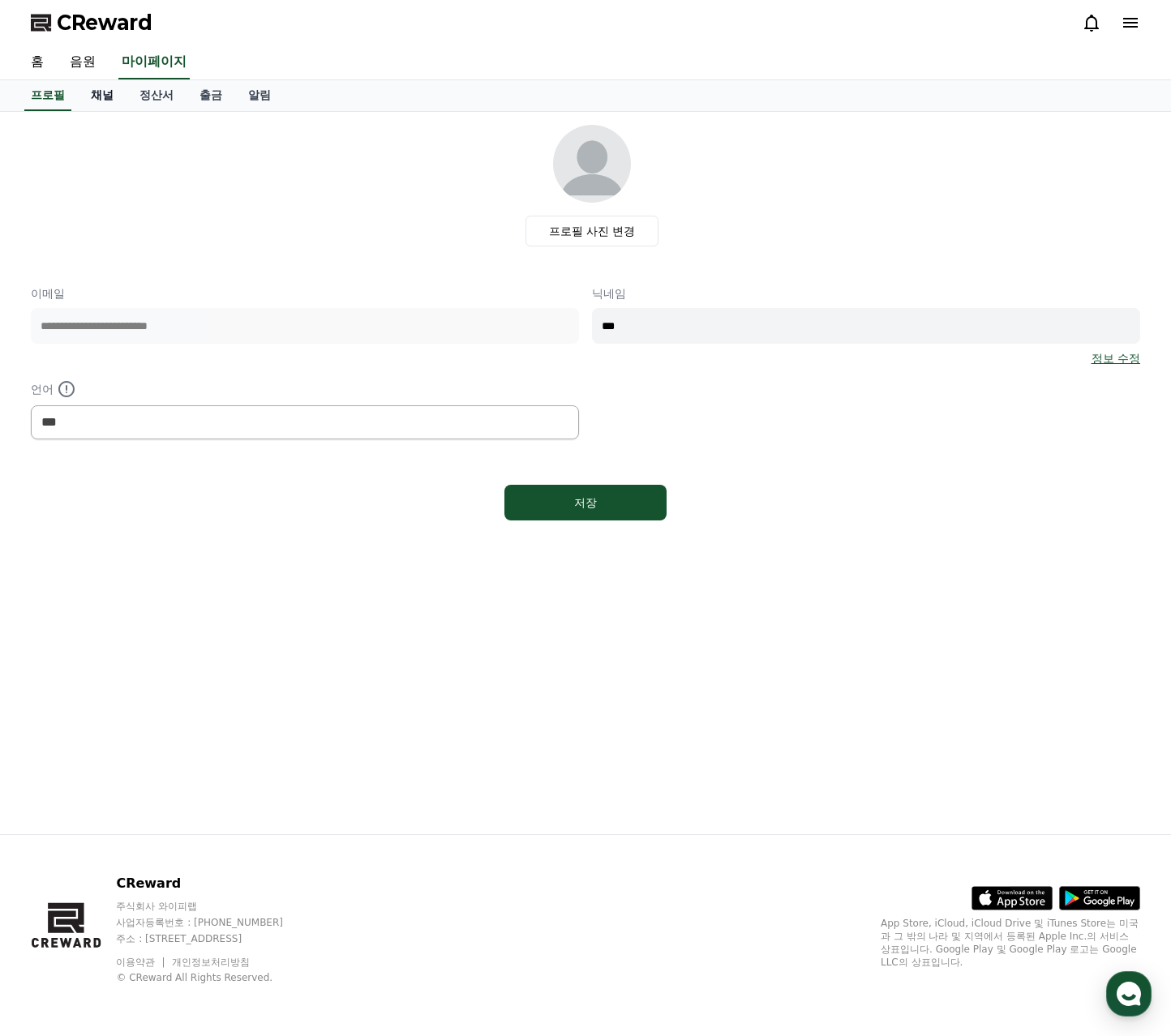
click at [101, 95] on link "채널" at bounding box center [102, 95] width 49 height 30
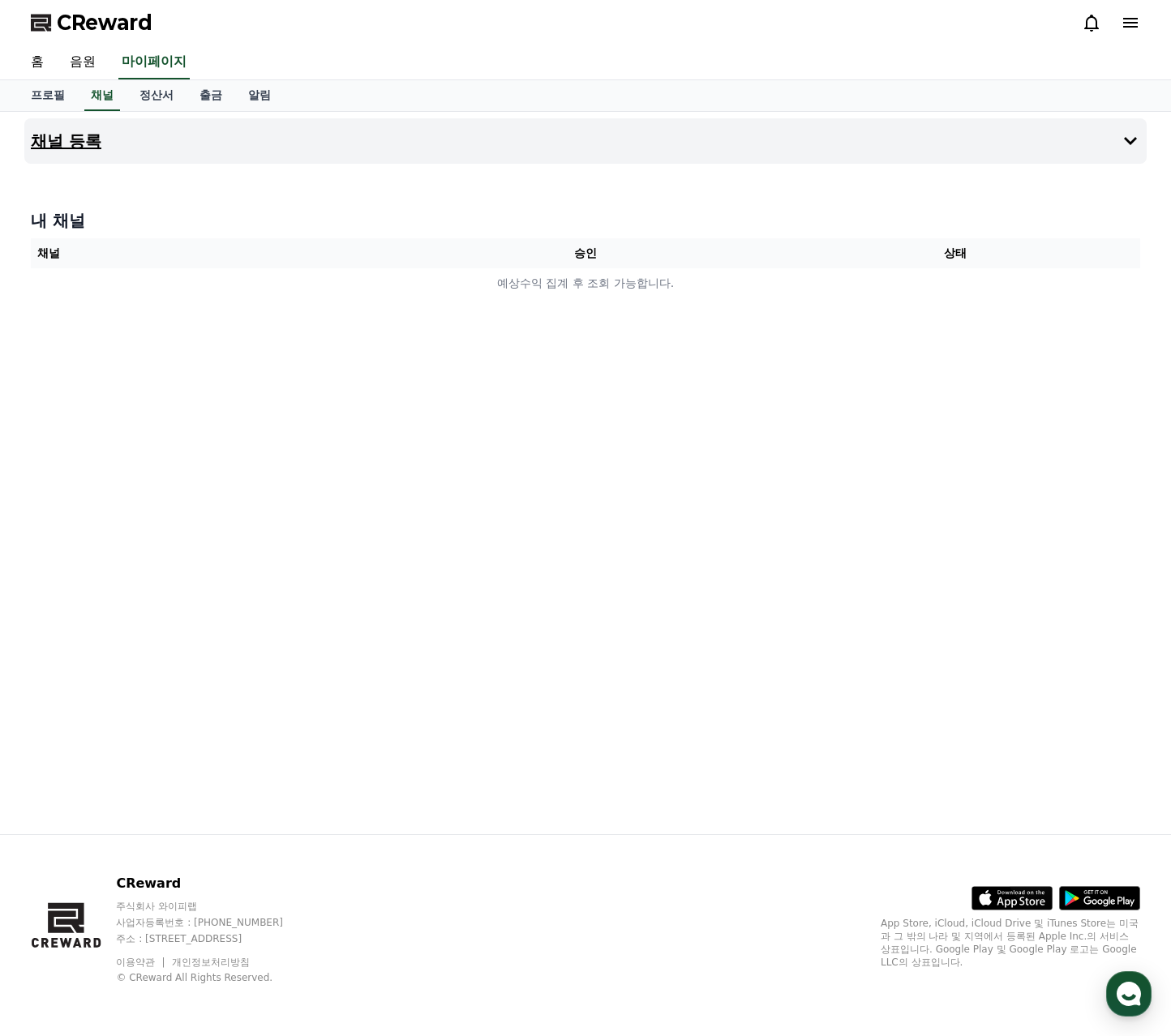
click at [199, 151] on button "채널 등록" at bounding box center [585, 140] width 1122 height 45
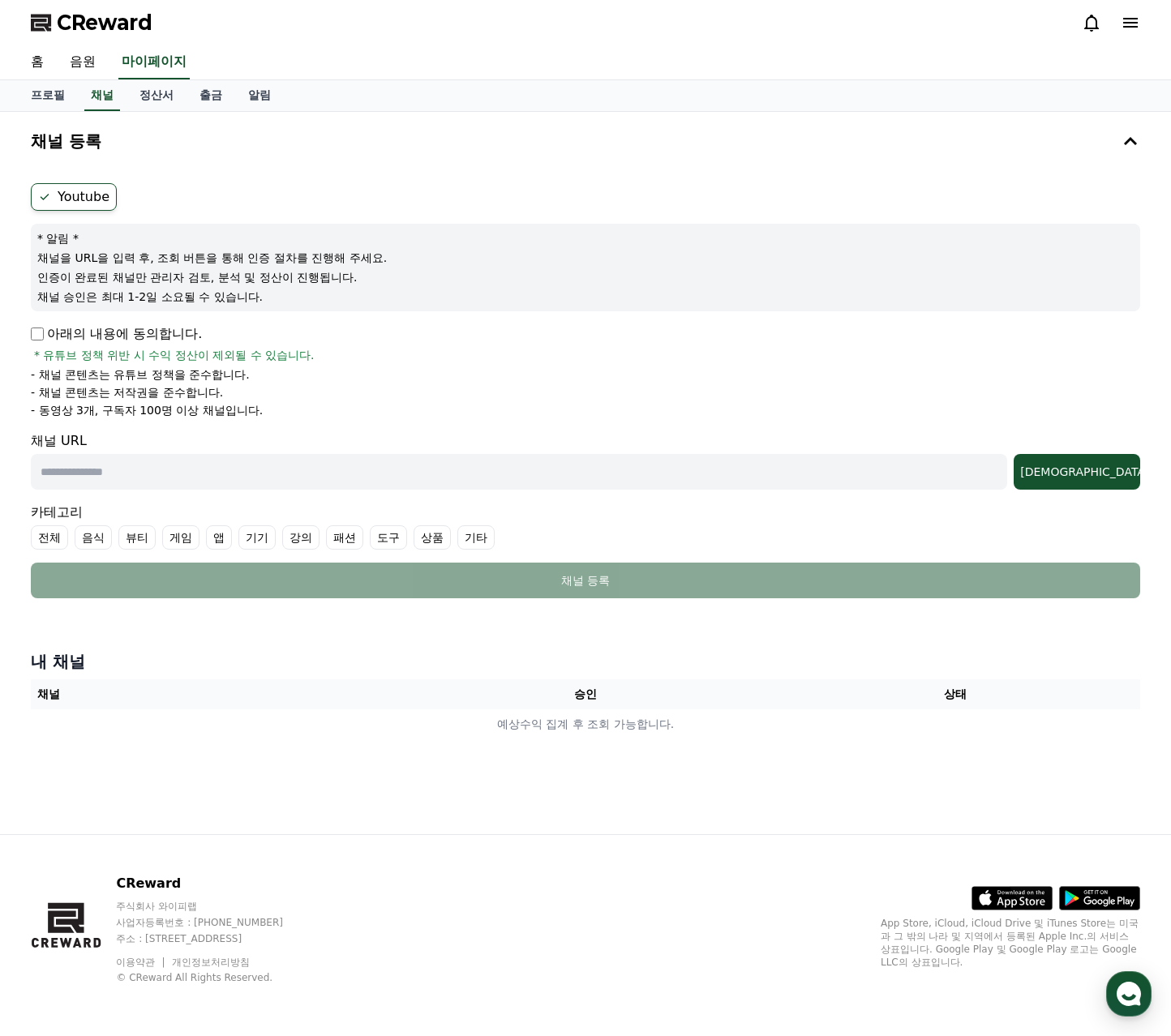
click at [249, 275] on p "인증이 완료된 채널만 관리자 검토, 분석 및 정산이 진행됩니다." at bounding box center [585, 277] width 1096 height 17
click at [113, 18] on span "CReward" at bounding box center [104, 23] width 96 height 26
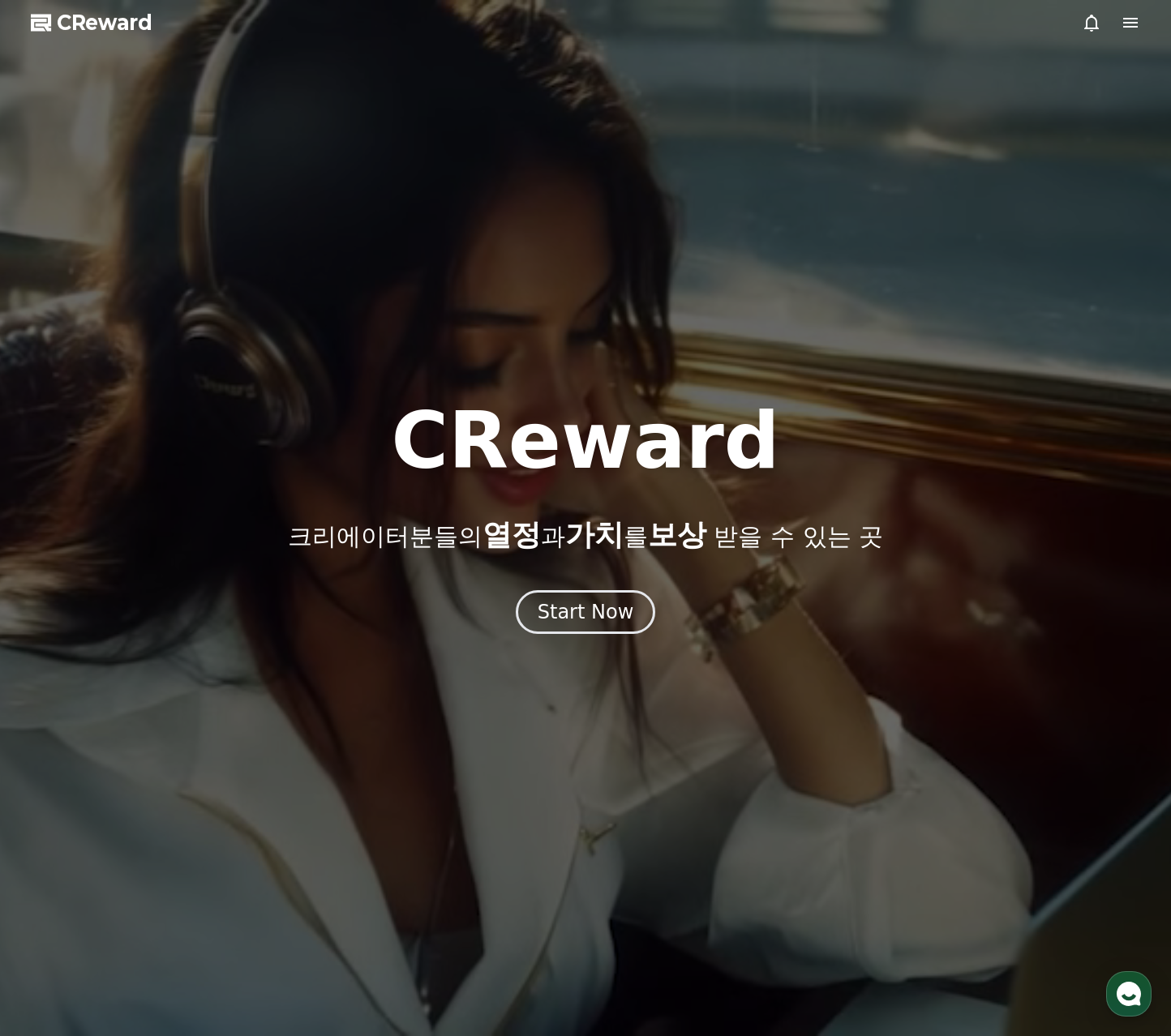
click at [94, 13] on span "CReward" at bounding box center [104, 23] width 96 height 26
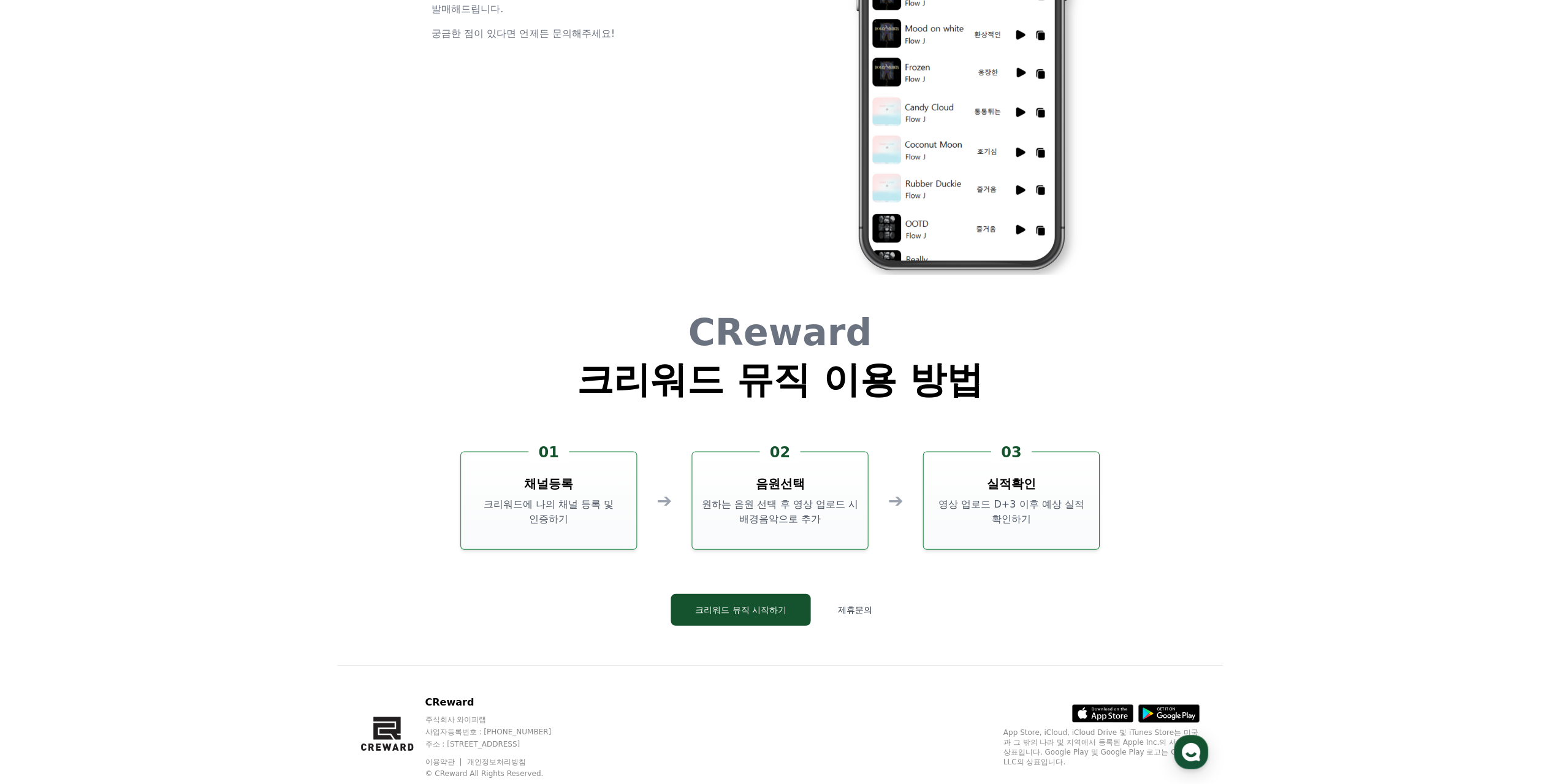
scroll to position [3320, 0]
